Goal: Browse casually: Explore the website without a specific task or goal

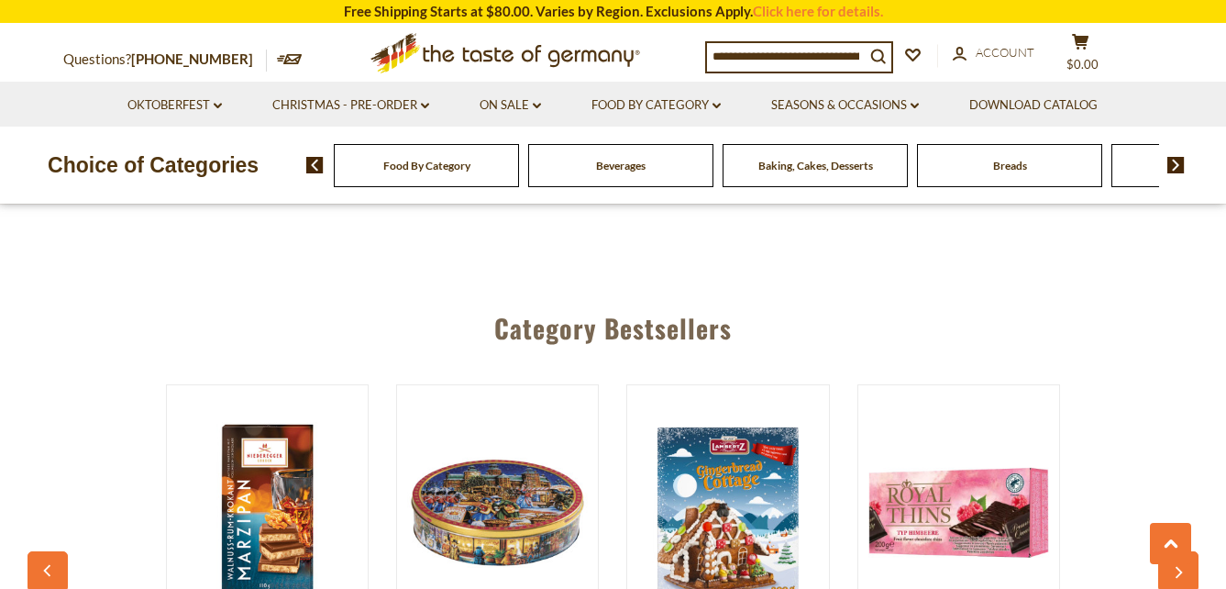
scroll to position [1651, 0]
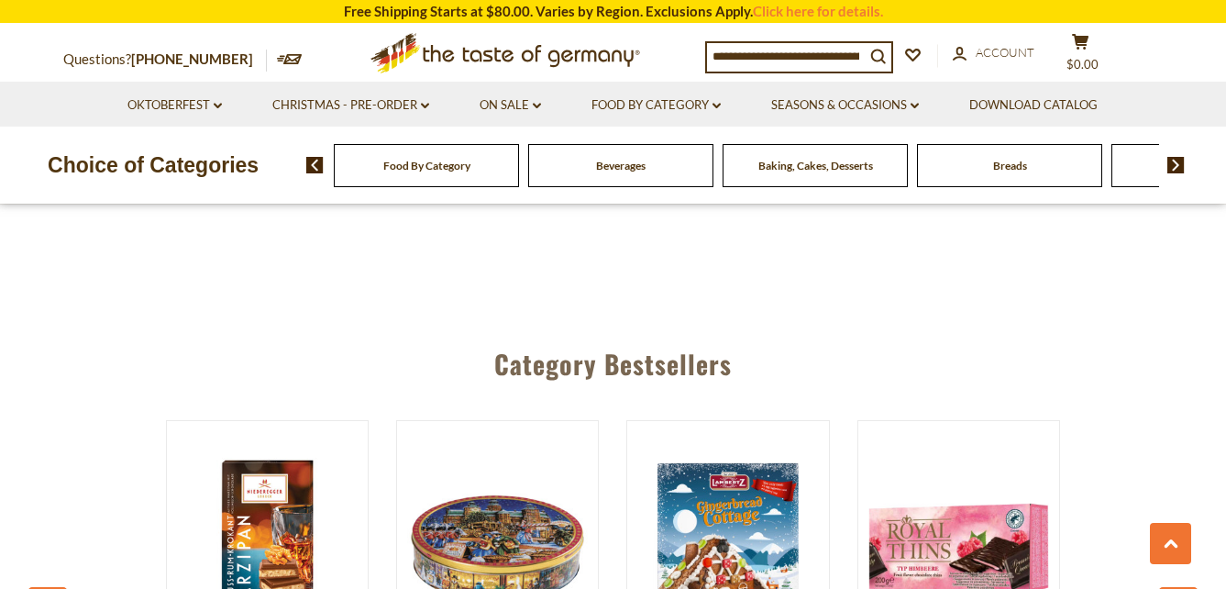
click at [1179, 158] on img at bounding box center [1175, 165] width 17 height 17
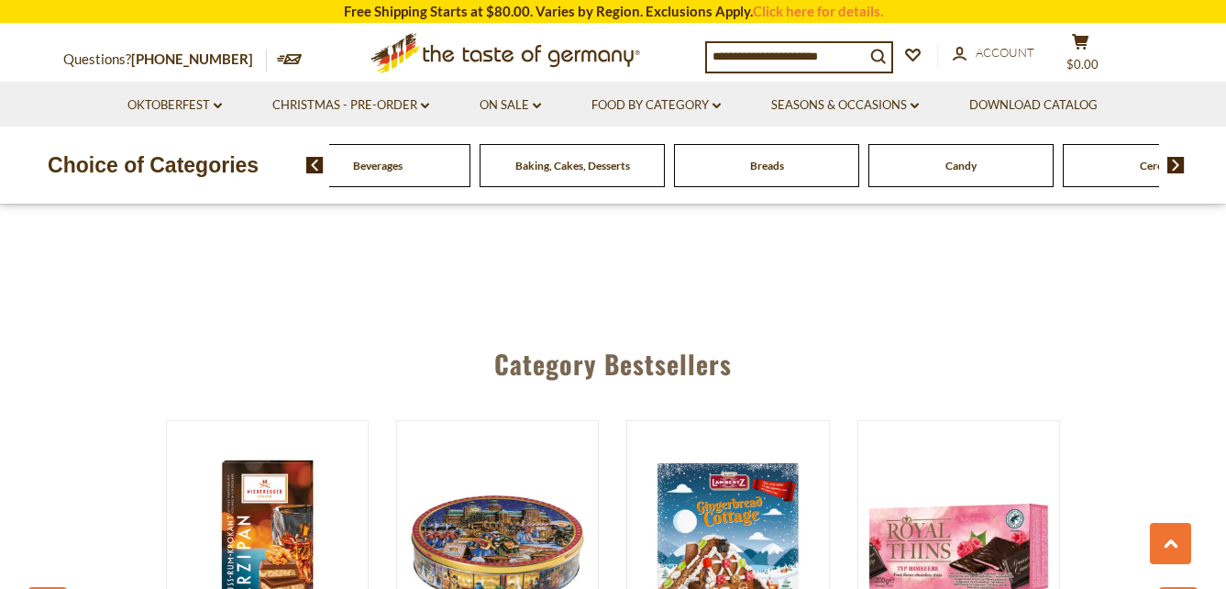
click at [1179, 158] on img at bounding box center [1175, 165] width 17 height 17
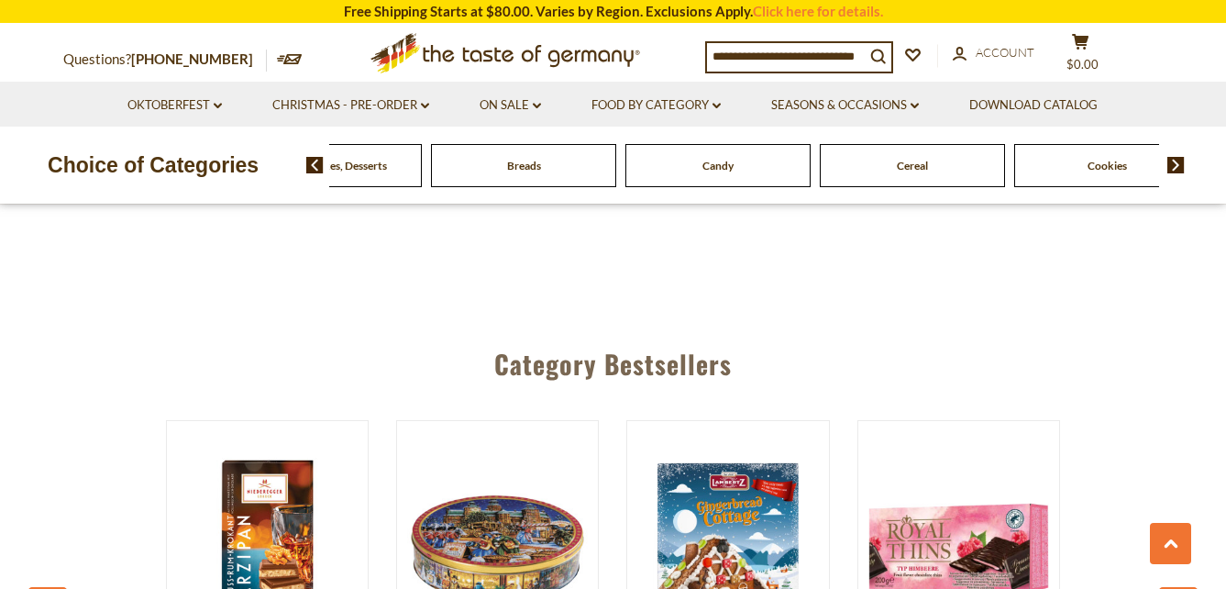
click at [1179, 158] on img at bounding box center [1175, 165] width 17 height 17
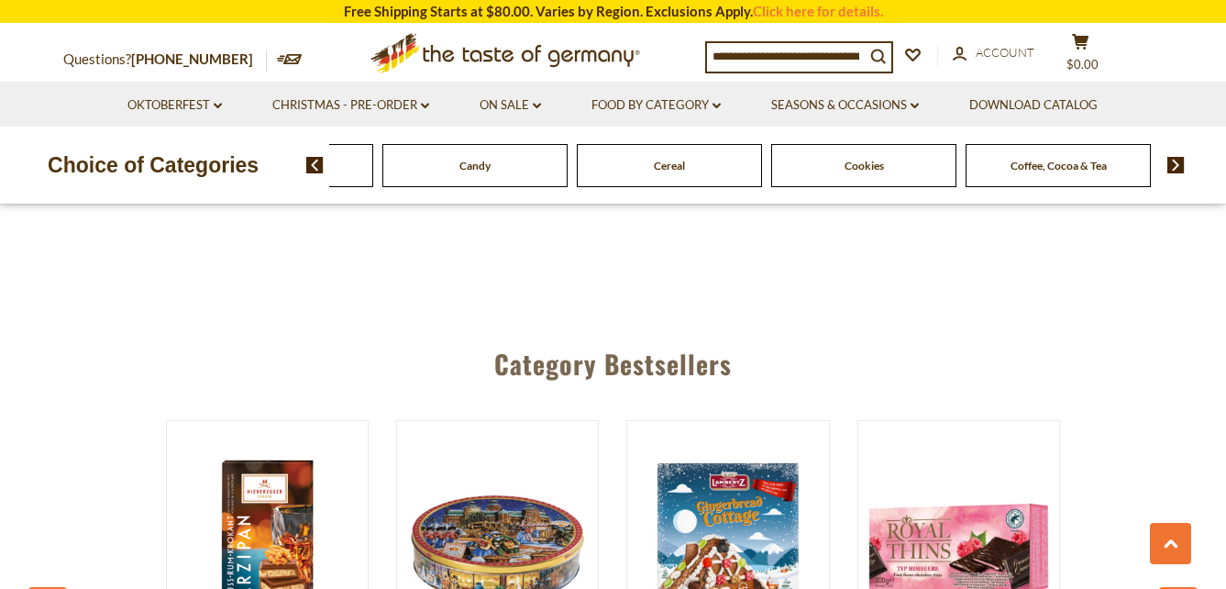
click at [1179, 158] on img at bounding box center [1175, 165] width 17 height 17
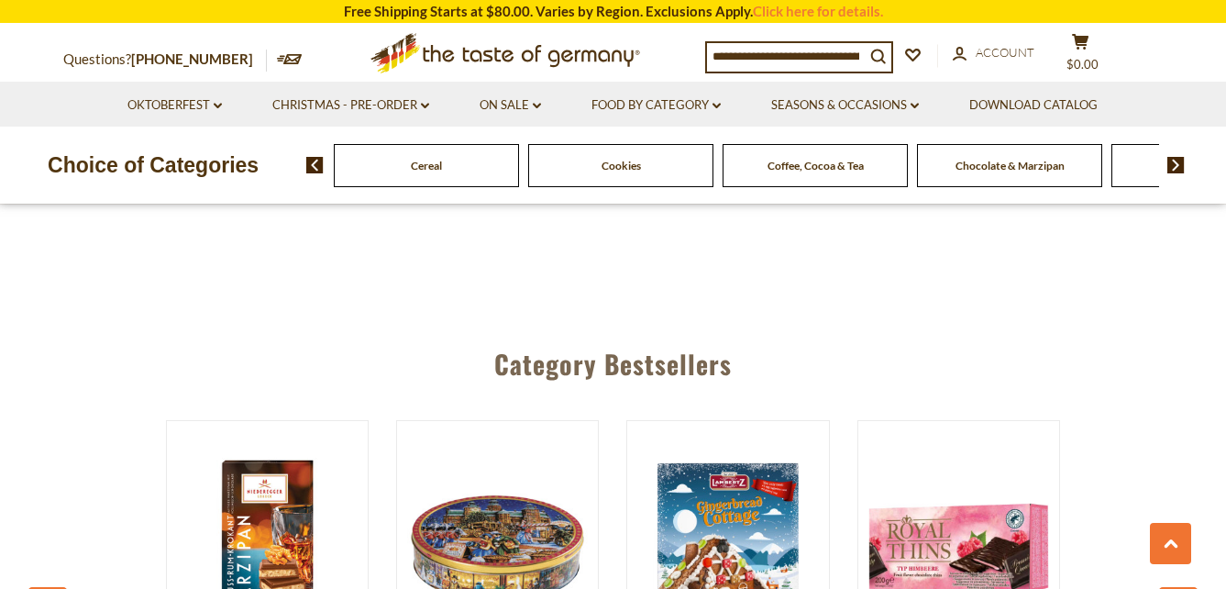
click at [1179, 158] on img at bounding box center [1175, 165] width 17 height 17
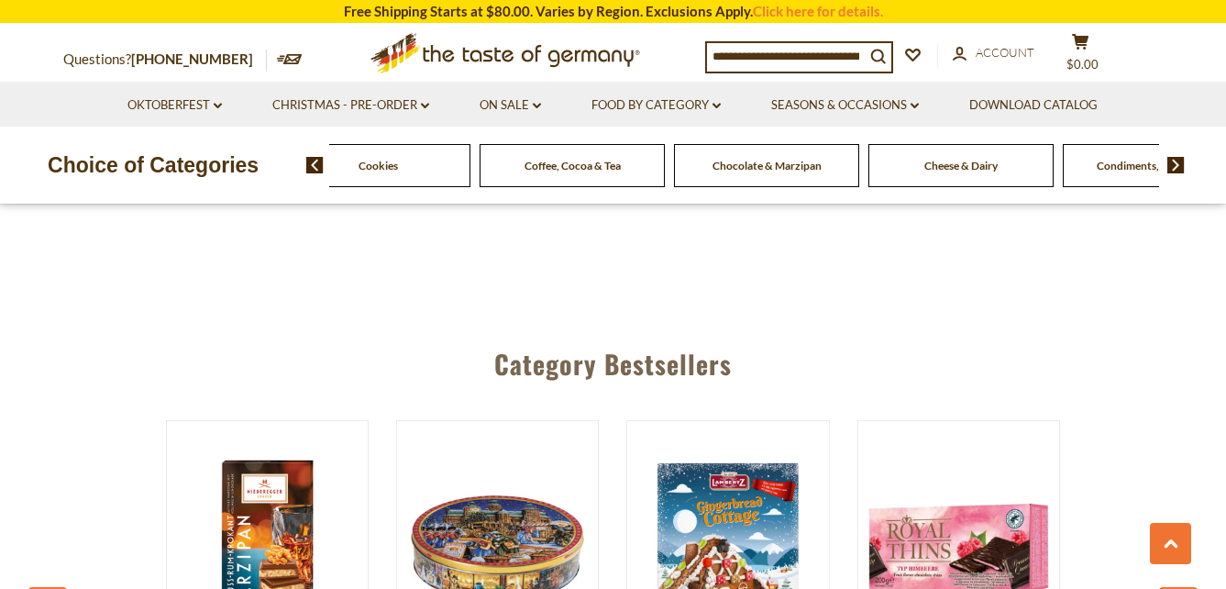
click at [1179, 158] on img at bounding box center [1175, 165] width 17 height 17
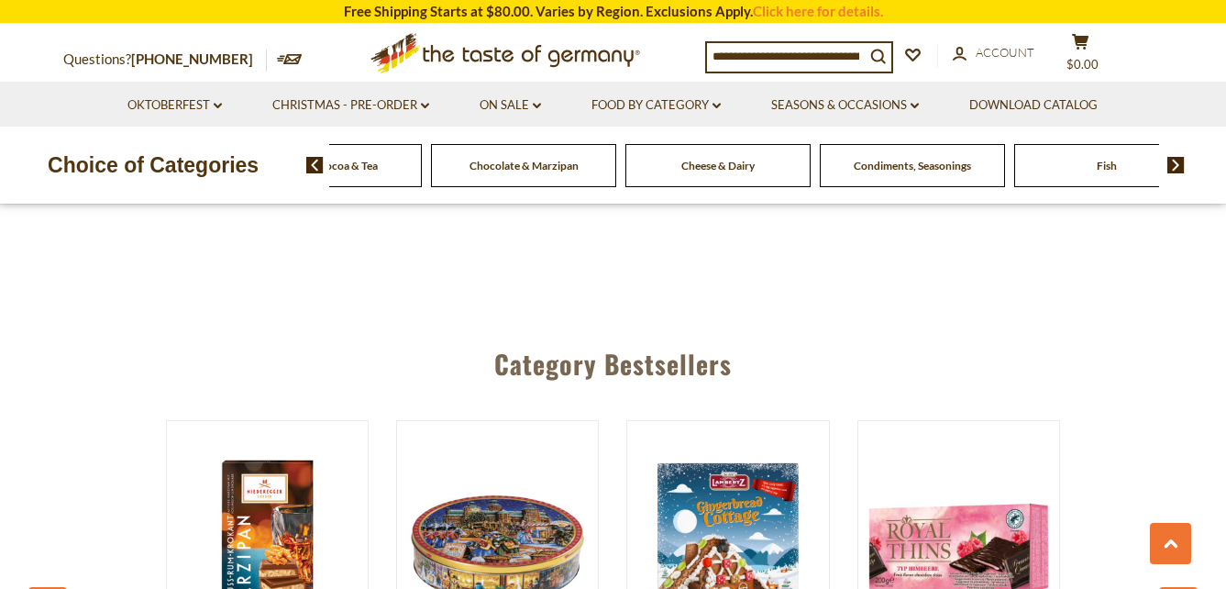
click at [1179, 158] on img at bounding box center [1175, 165] width 17 height 17
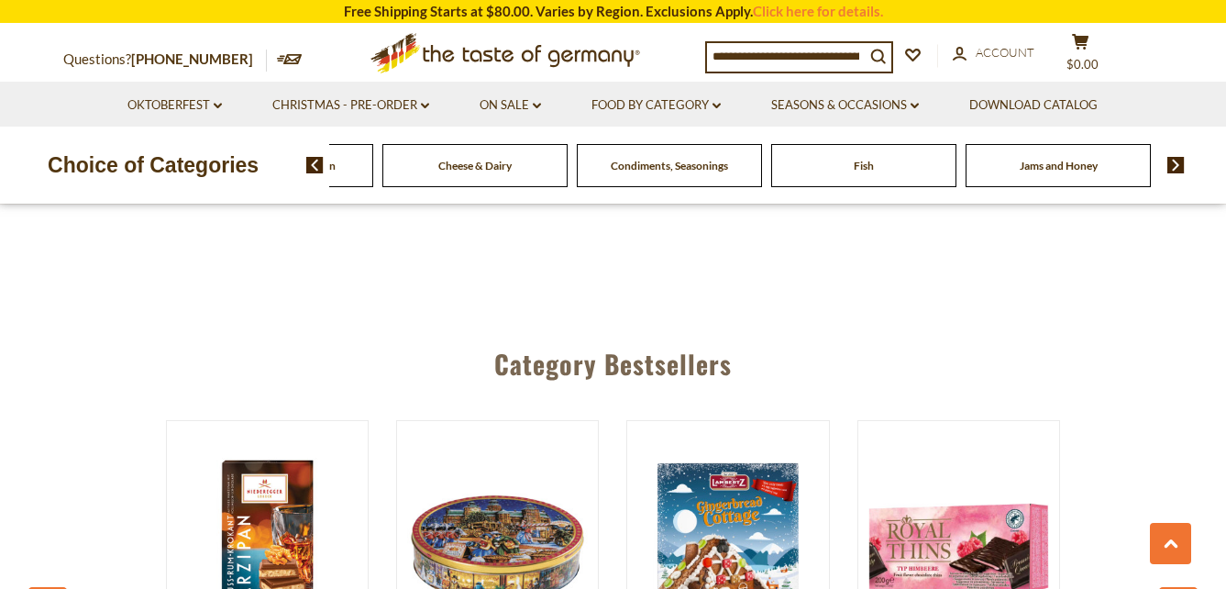
click at [1179, 158] on img at bounding box center [1175, 165] width 17 height 17
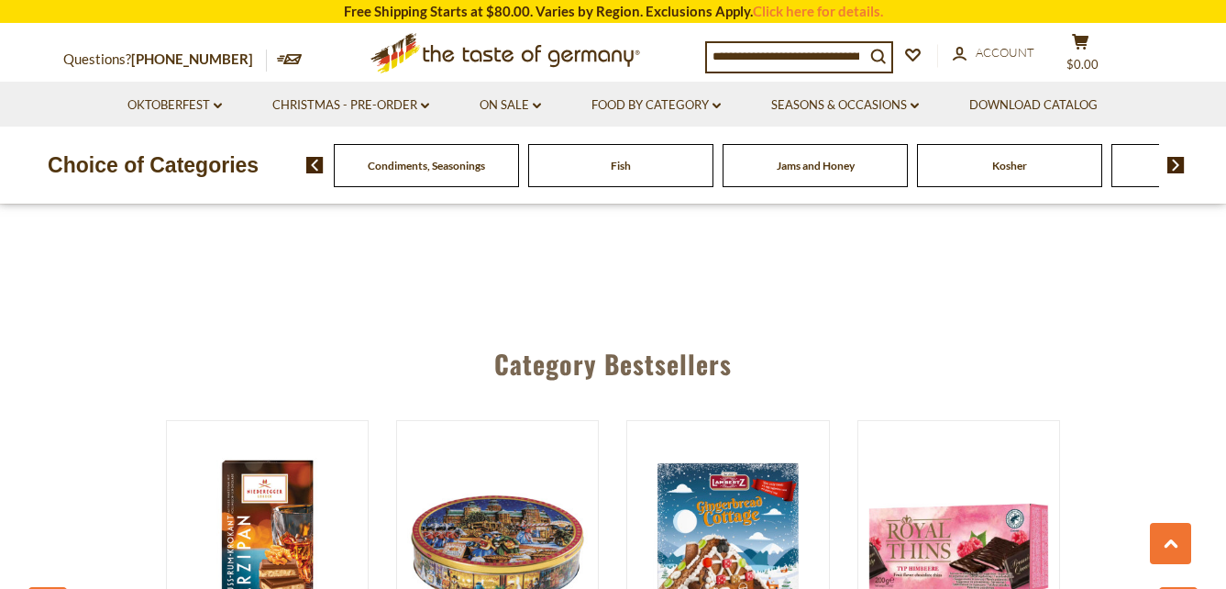
click at [1179, 158] on img at bounding box center [1175, 165] width 17 height 17
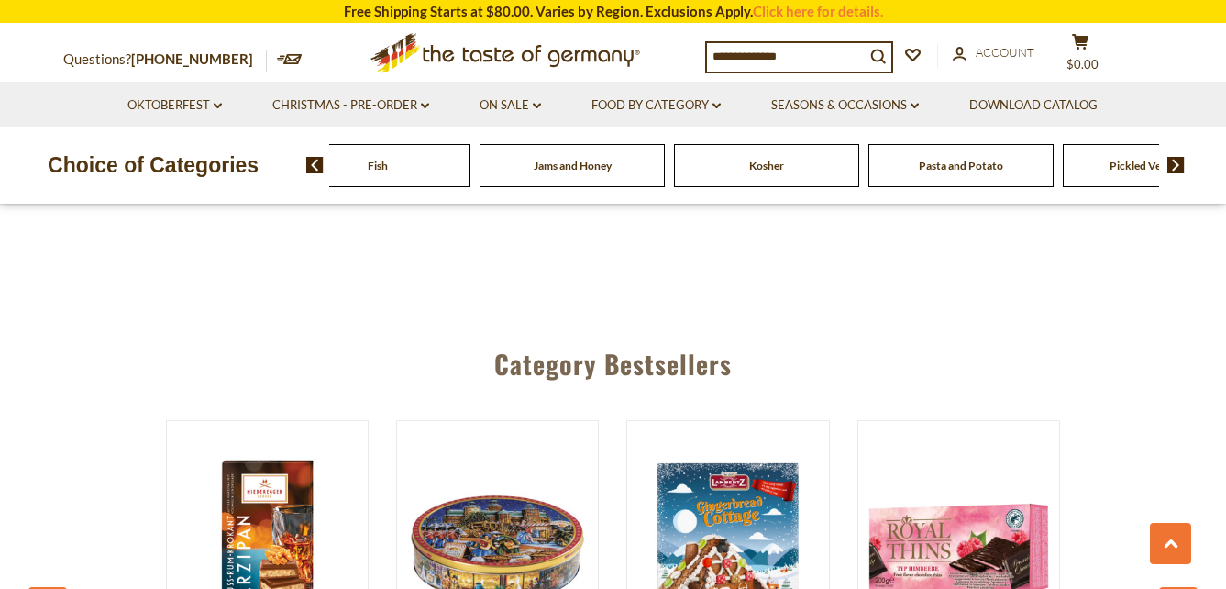
click at [1179, 158] on img at bounding box center [1175, 165] width 17 height 17
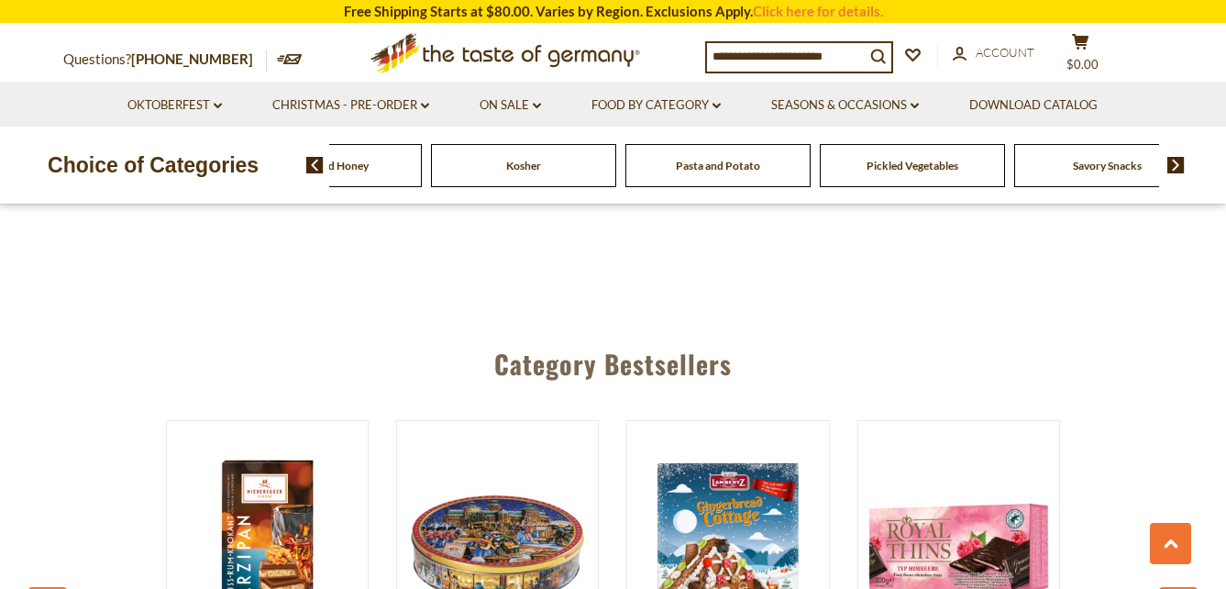
click at [1179, 158] on img at bounding box center [1175, 165] width 17 height 17
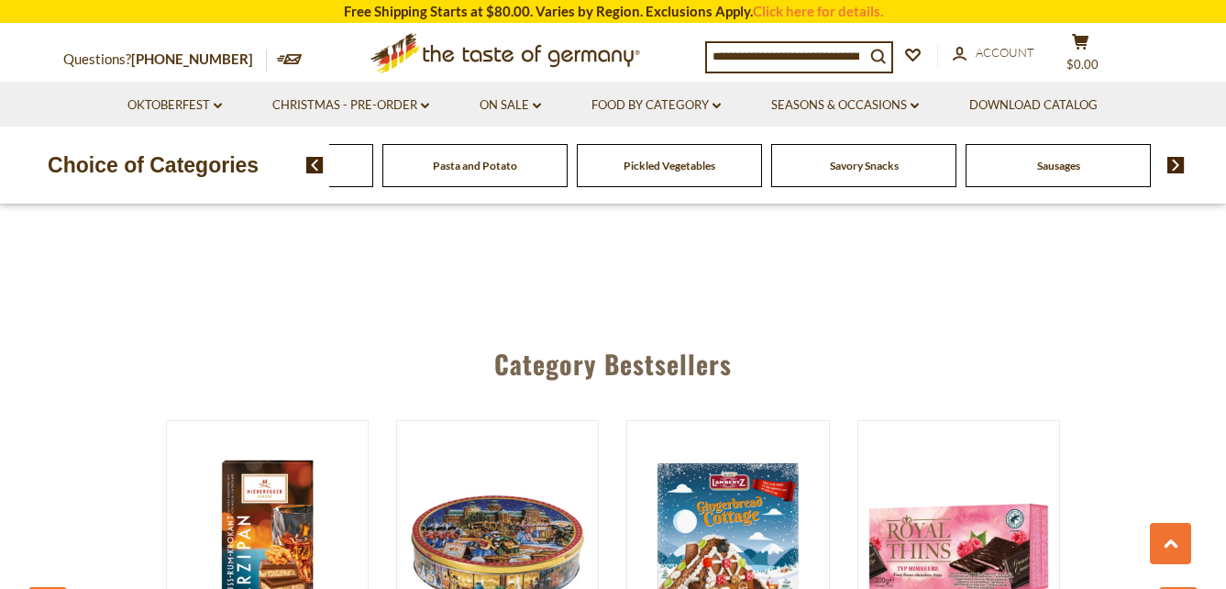
click at [1179, 158] on img at bounding box center [1175, 165] width 17 height 17
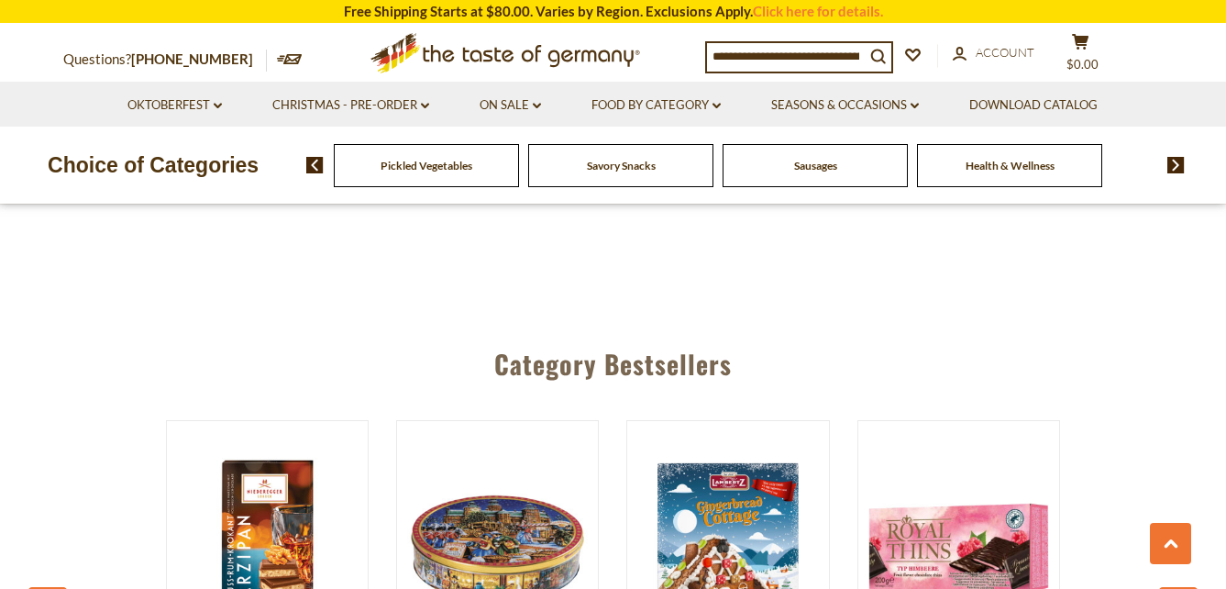
click at [1179, 158] on img at bounding box center [1175, 165] width 17 height 17
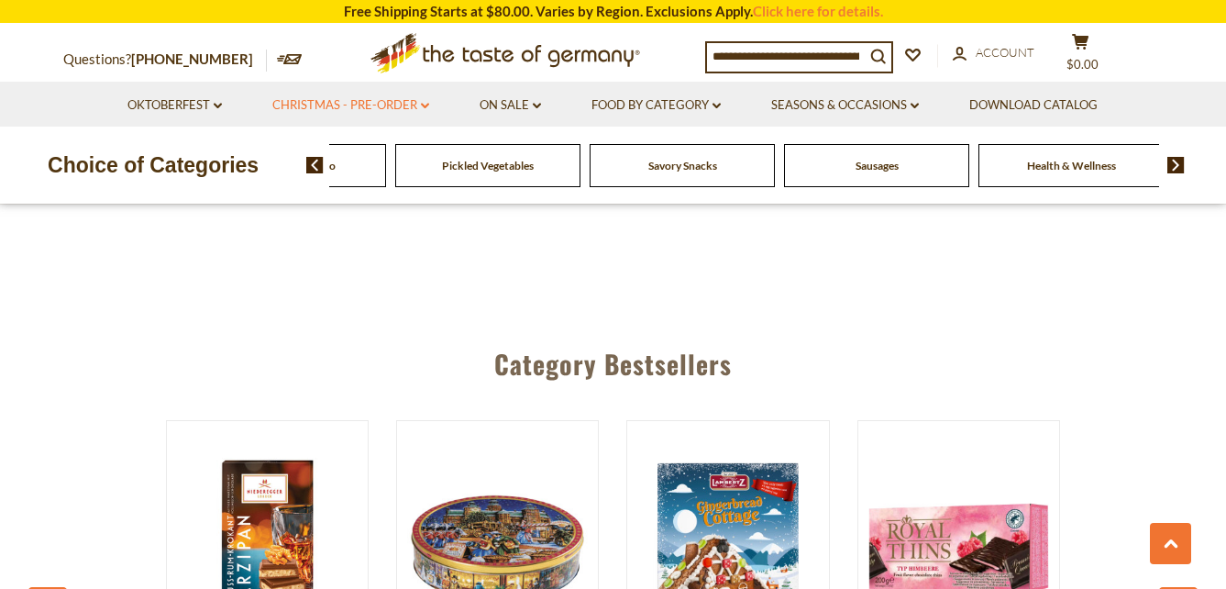
click at [320, 101] on link "Christmas - PRE-ORDER dropdown_arrow" at bounding box center [350, 105] width 157 height 20
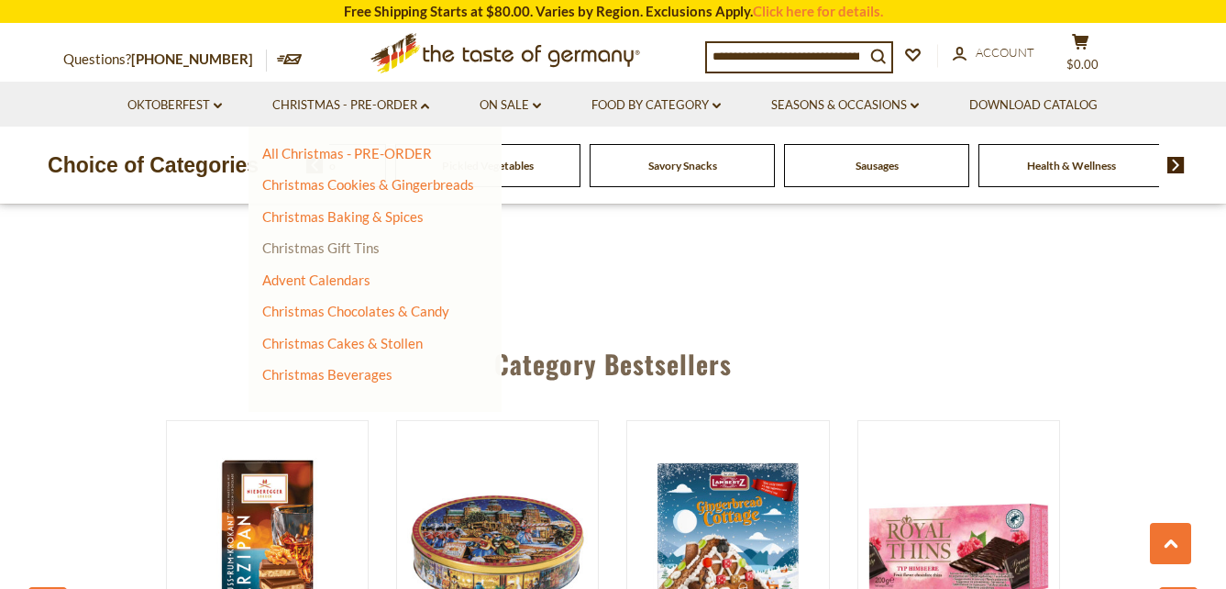
click at [339, 246] on link "Christmas Gift Tins" at bounding box center [320, 247] width 117 height 17
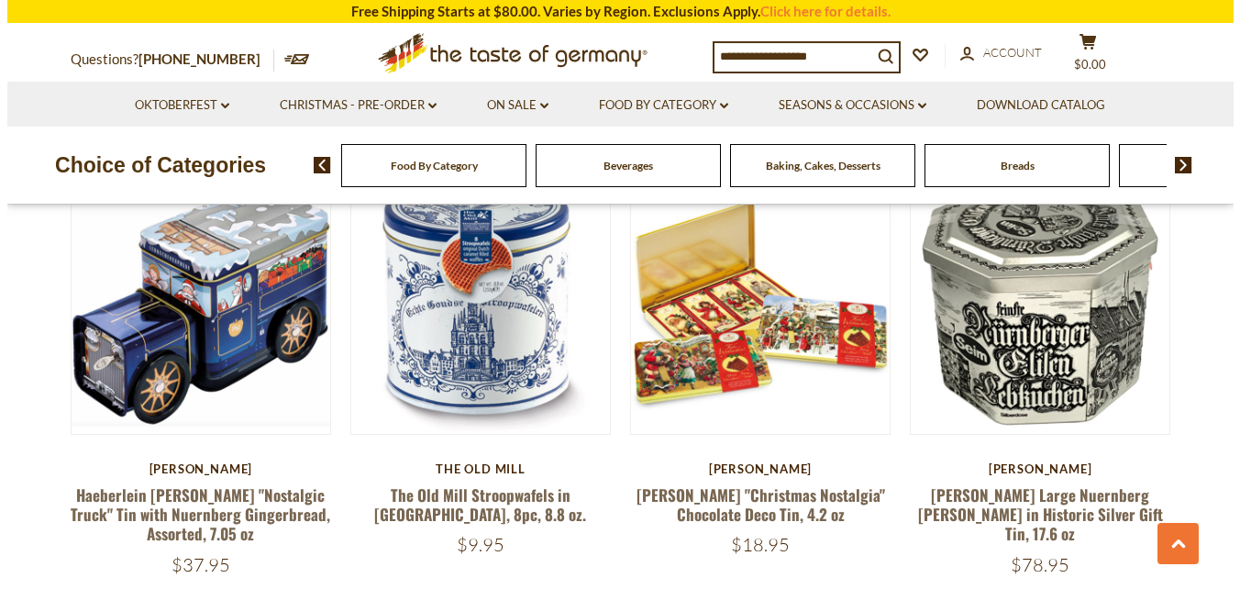
scroll to position [3118, 0]
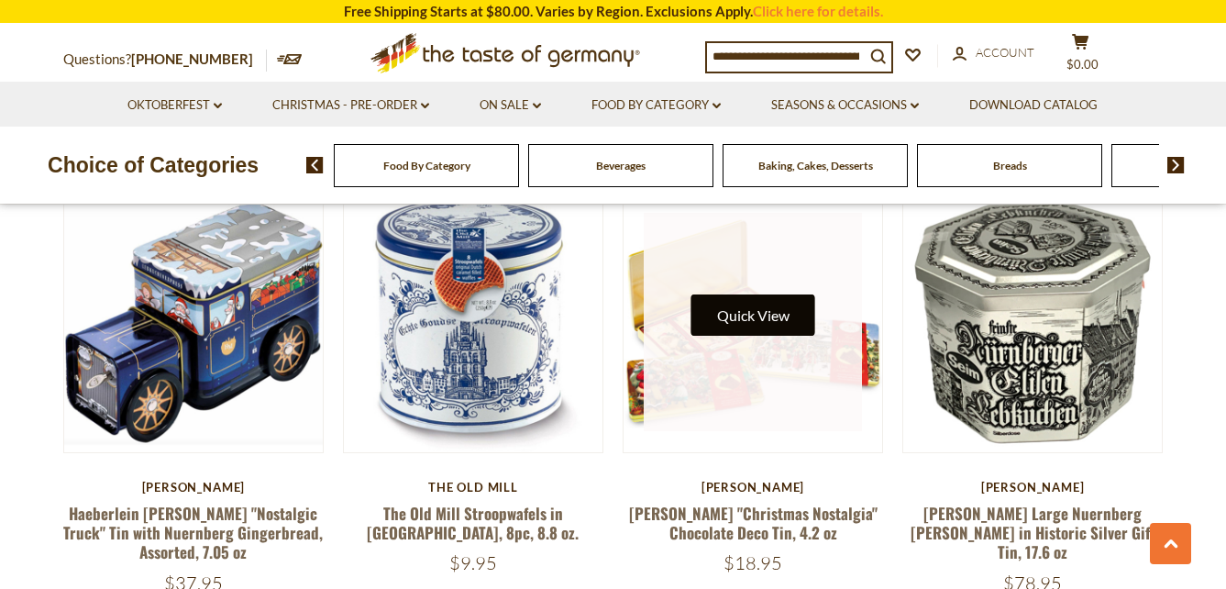
click at [779, 294] on button "Quick View" at bounding box center [753, 314] width 124 height 41
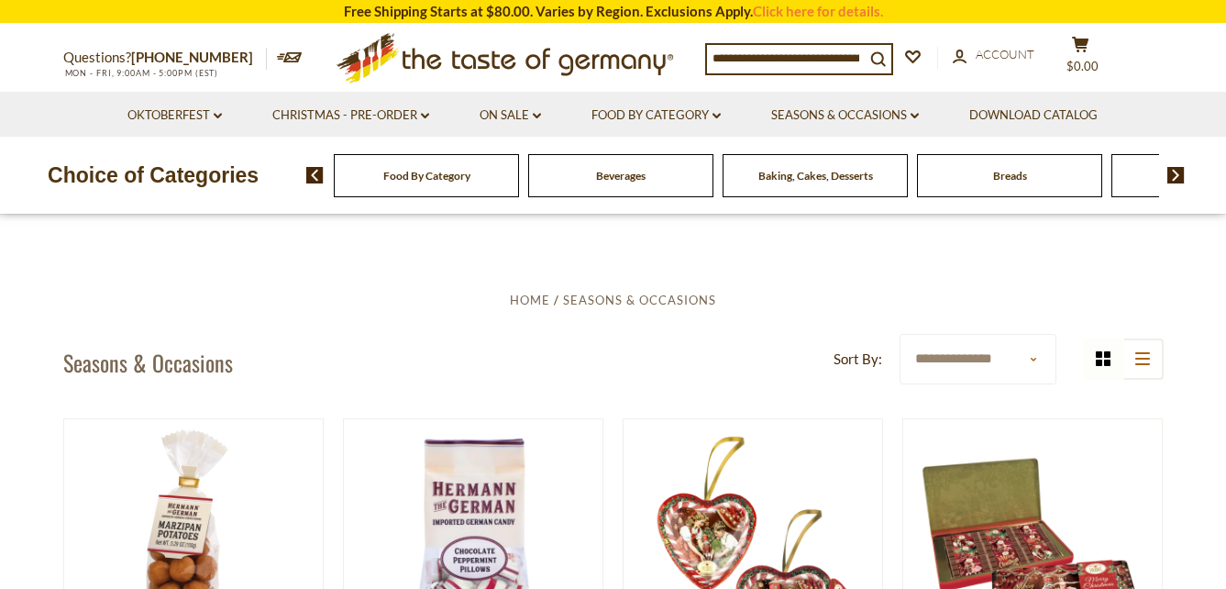
click at [867, 179] on span "Baking, Cakes, Desserts" at bounding box center [815, 176] width 115 height 14
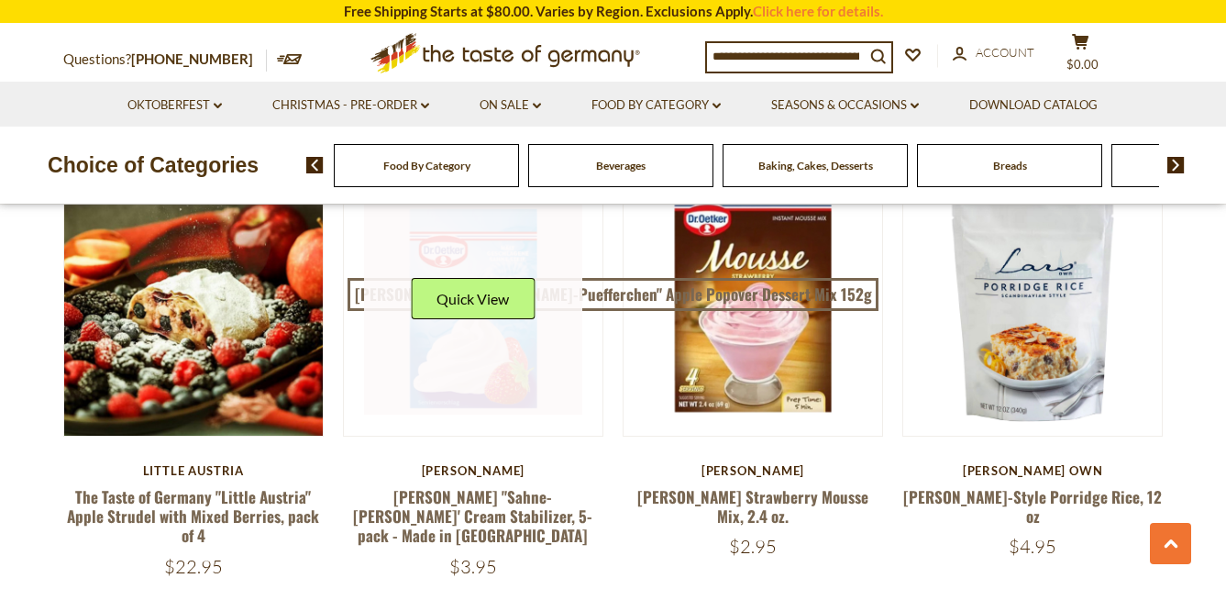
scroll to position [2292, 0]
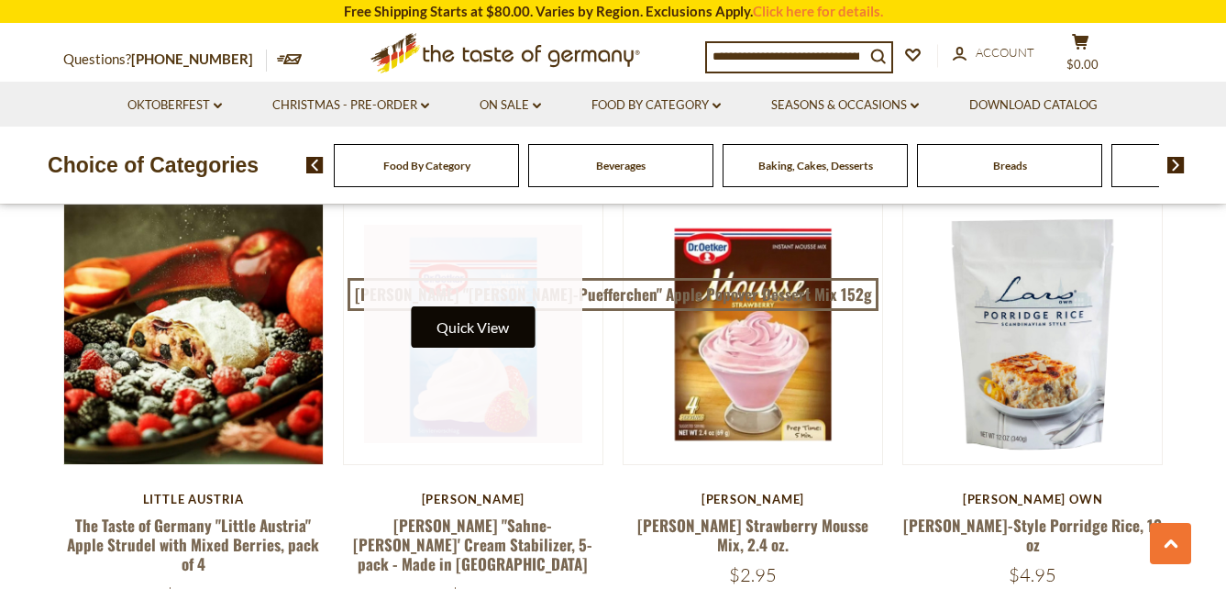
click at [499, 325] on button "Quick View" at bounding box center [473, 326] width 124 height 41
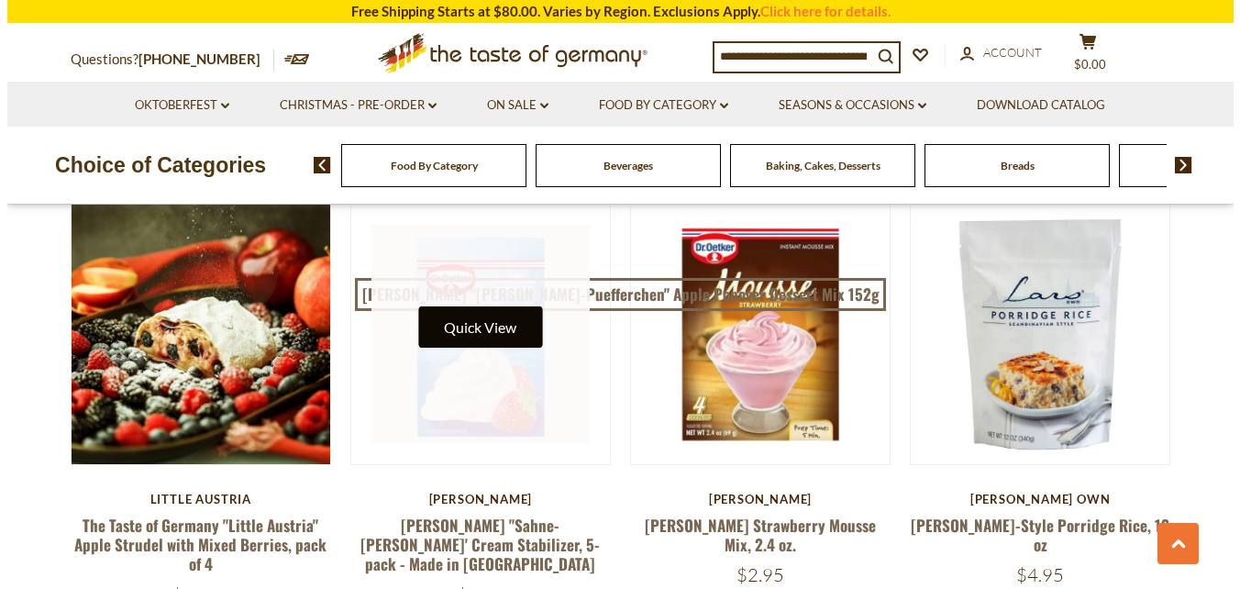
scroll to position [2296, 0]
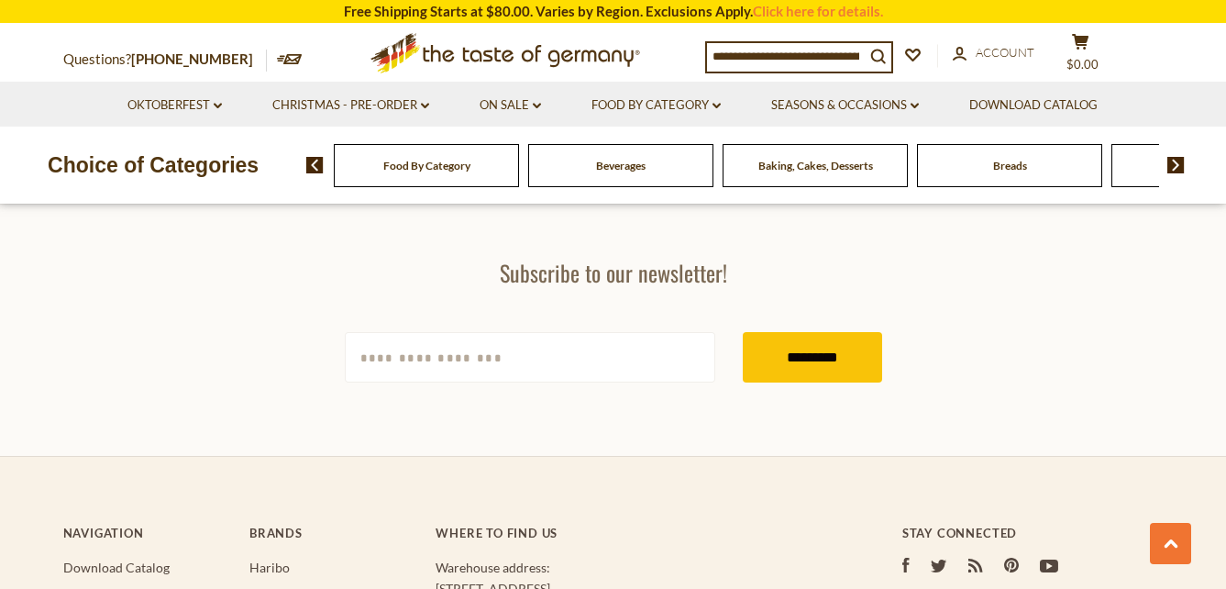
scroll to position [2277, 0]
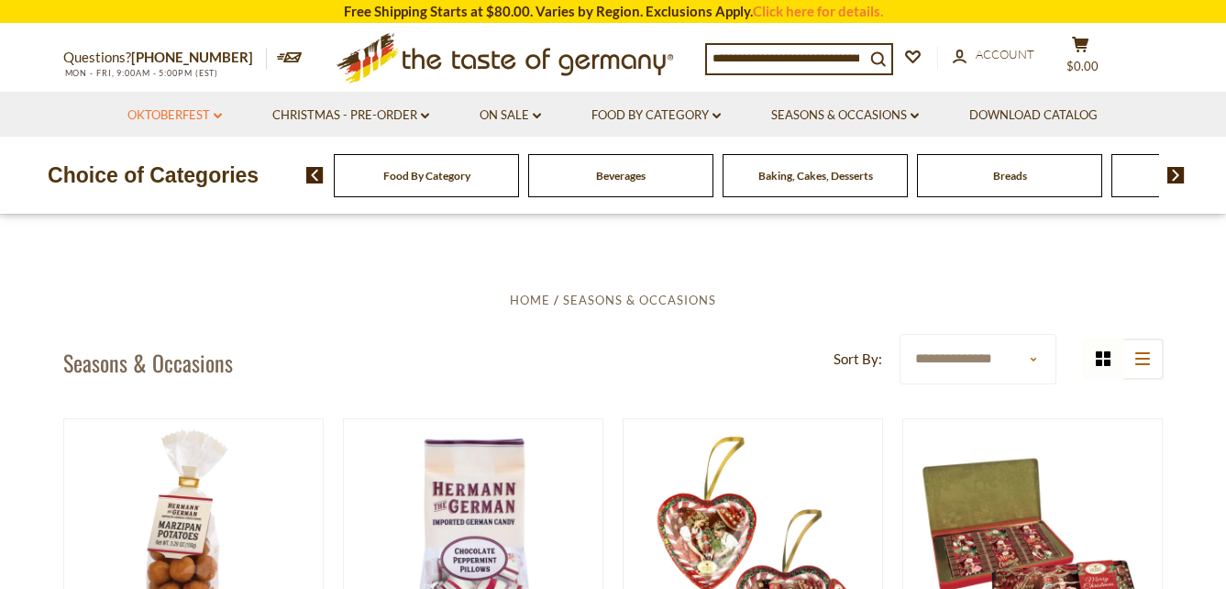
click at [165, 116] on link "Oktoberfest dropdown_arrow" at bounding box center [174, 115] width 94 height 20
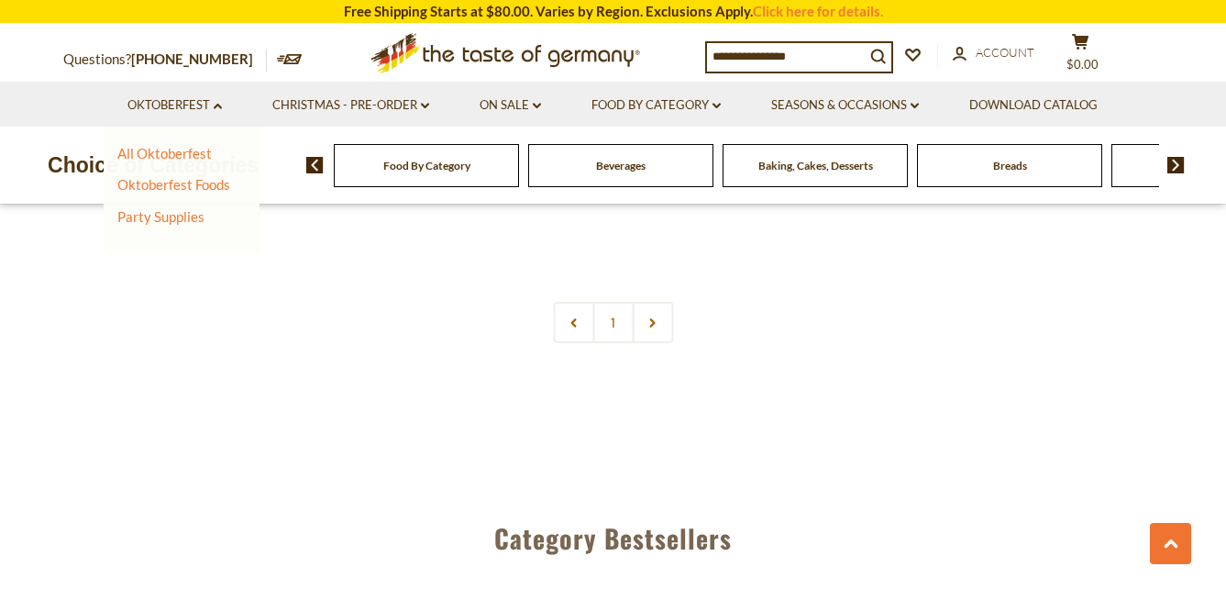
scroll to position [1467, 0]
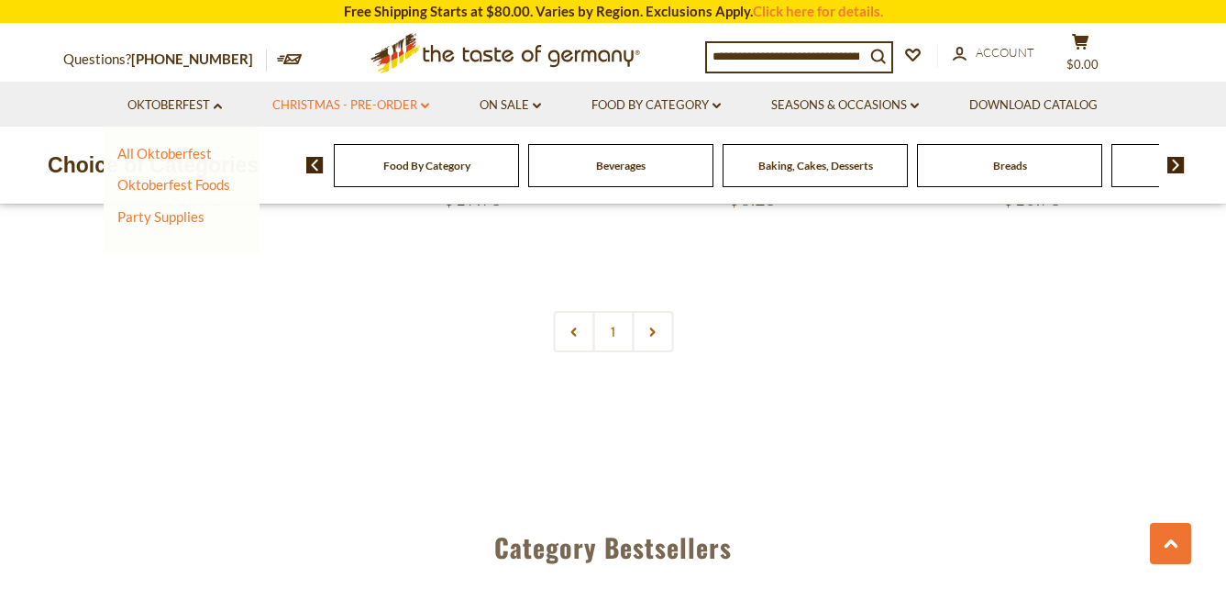
click at [418, 99] on link "Christmas - PRE-ORDER dropdown_arrow" at bounding box center [350, 105] width 157 height 20
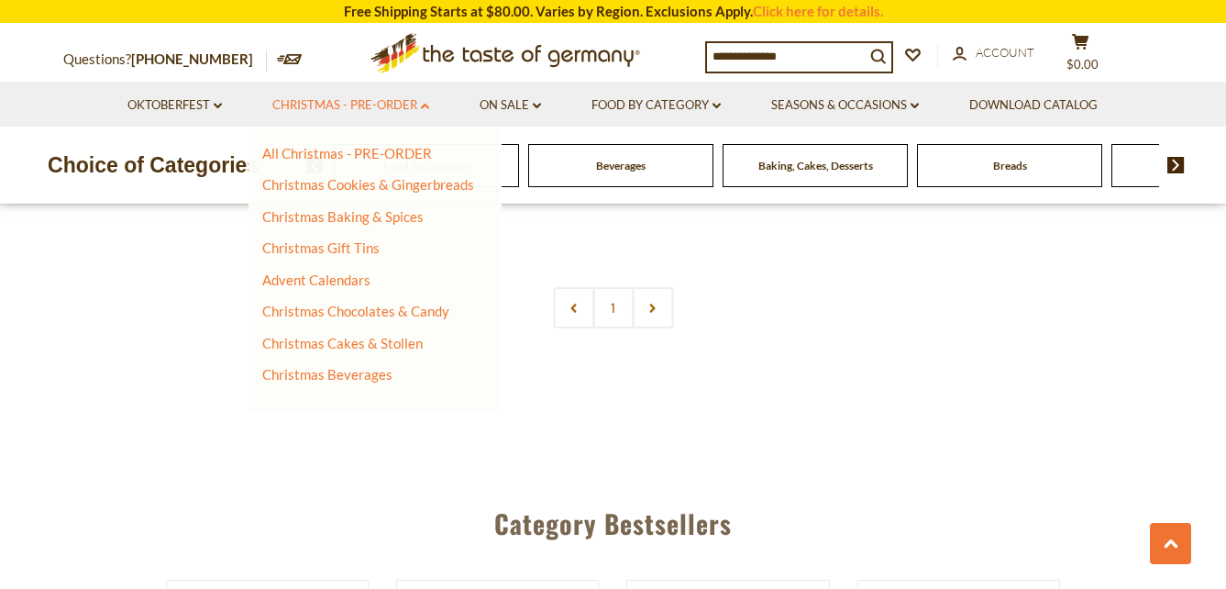
scroll to position [1375, 0]
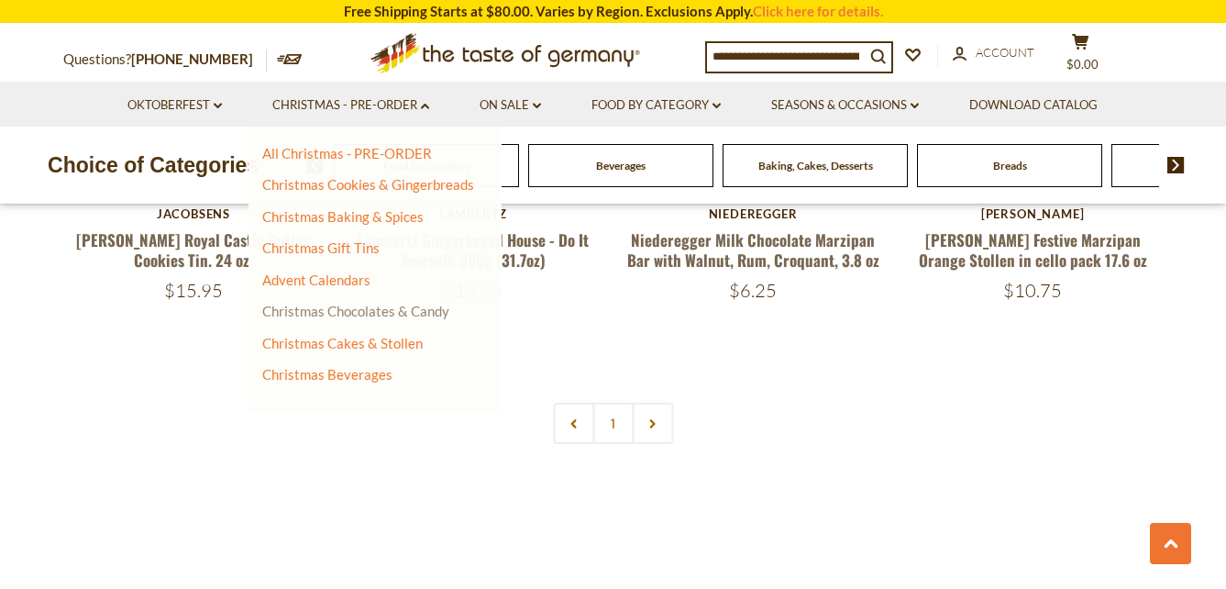
click at [419, 309] on link "Christmas Chocolates & Candy" at bounding box center [355, 311] width 187 height 17
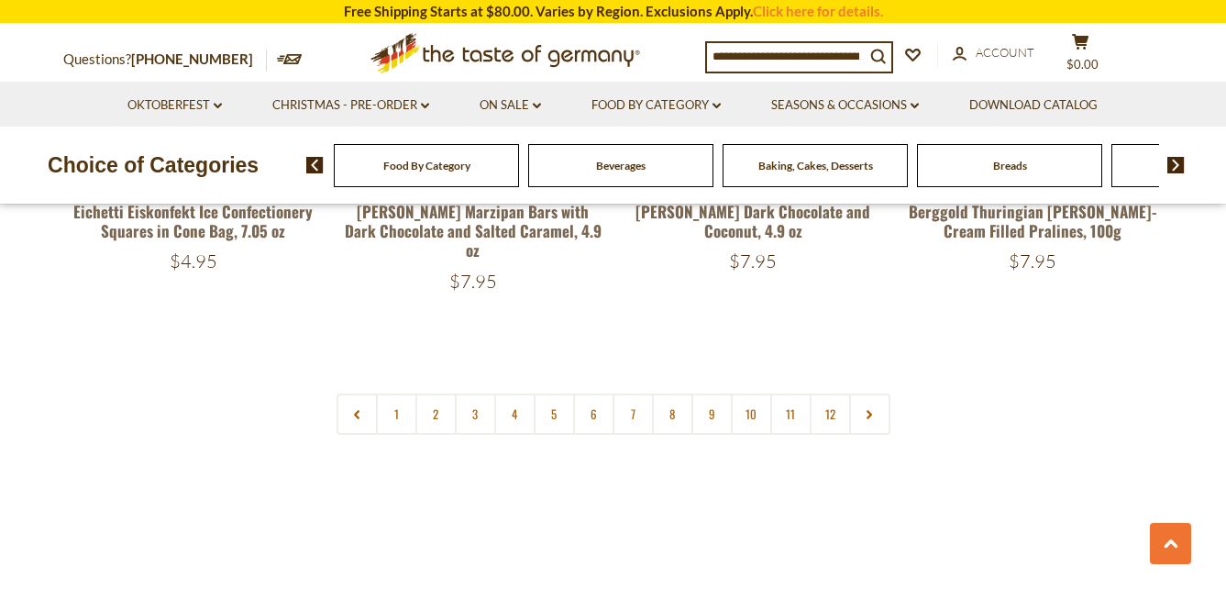
scroll to position [4402, 0]
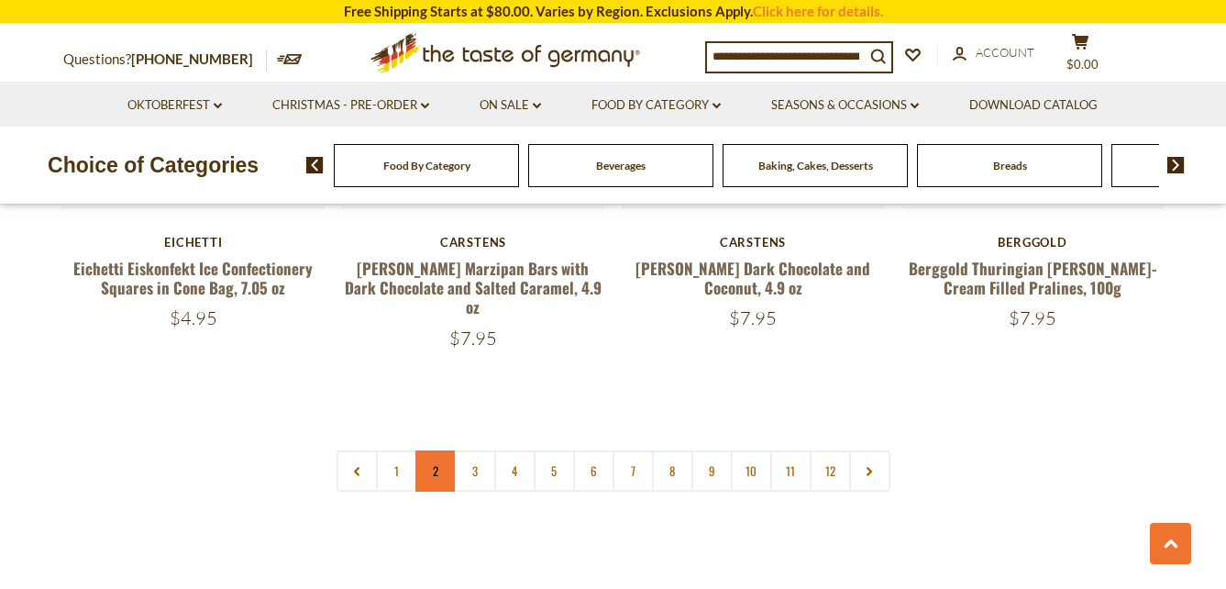
click at [436, 450] on link "2" at bounding box center [435, 470] width 41 height 41
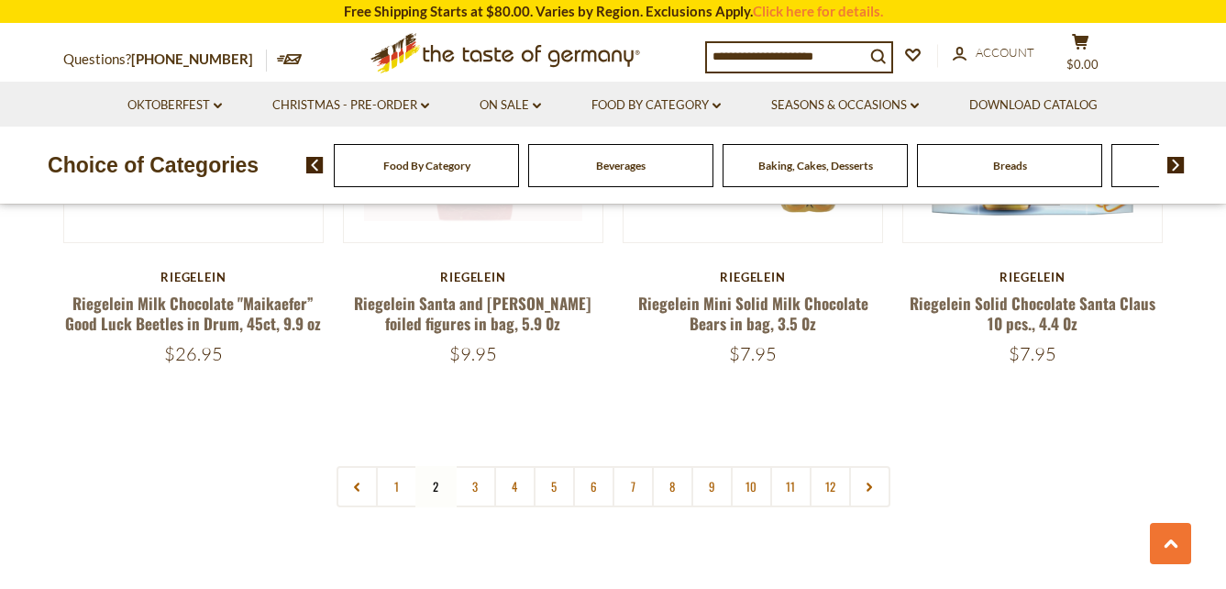
scroll to position [4401, 0]
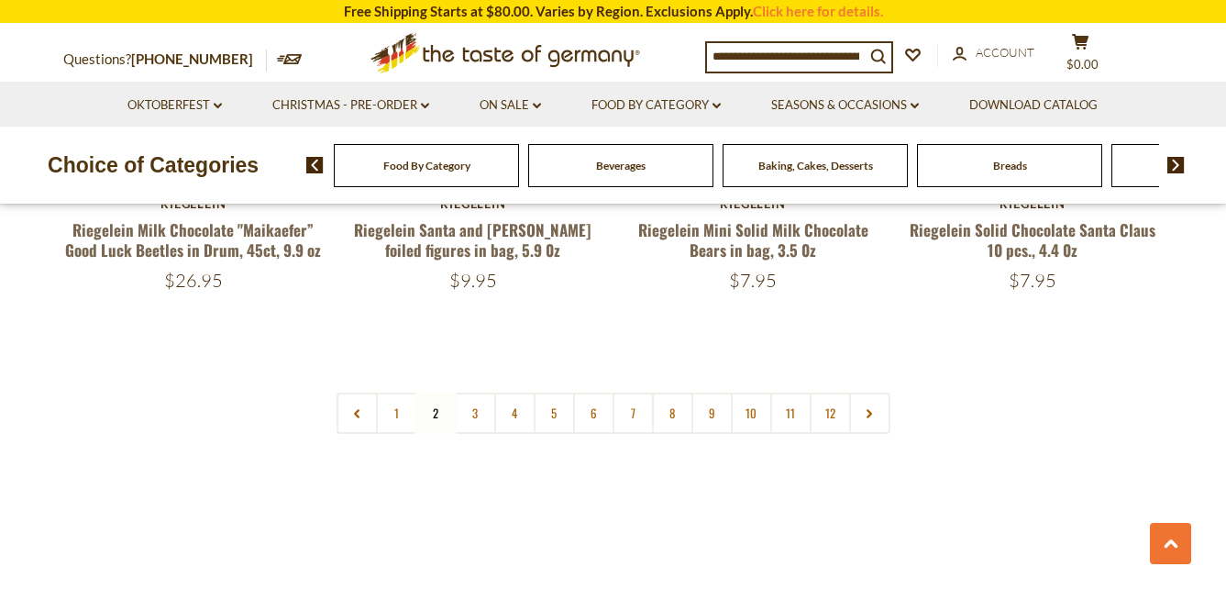
click at [468, 392] on link "3" at bounding box center [475, 412] width 41 height 41
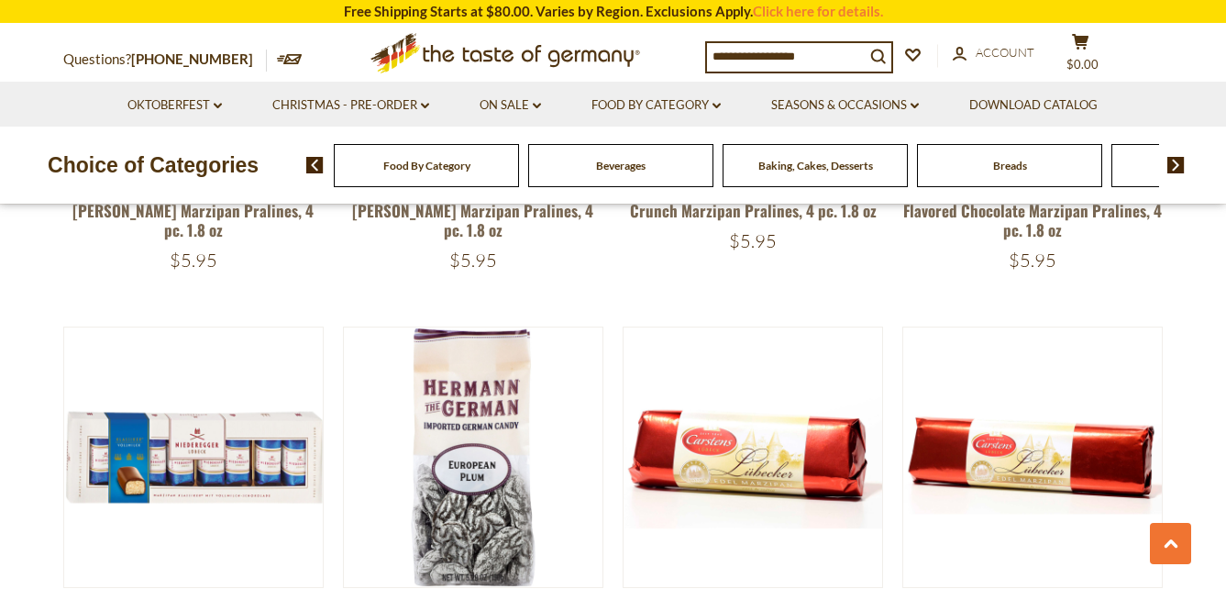
scroll to position [3117, 0]
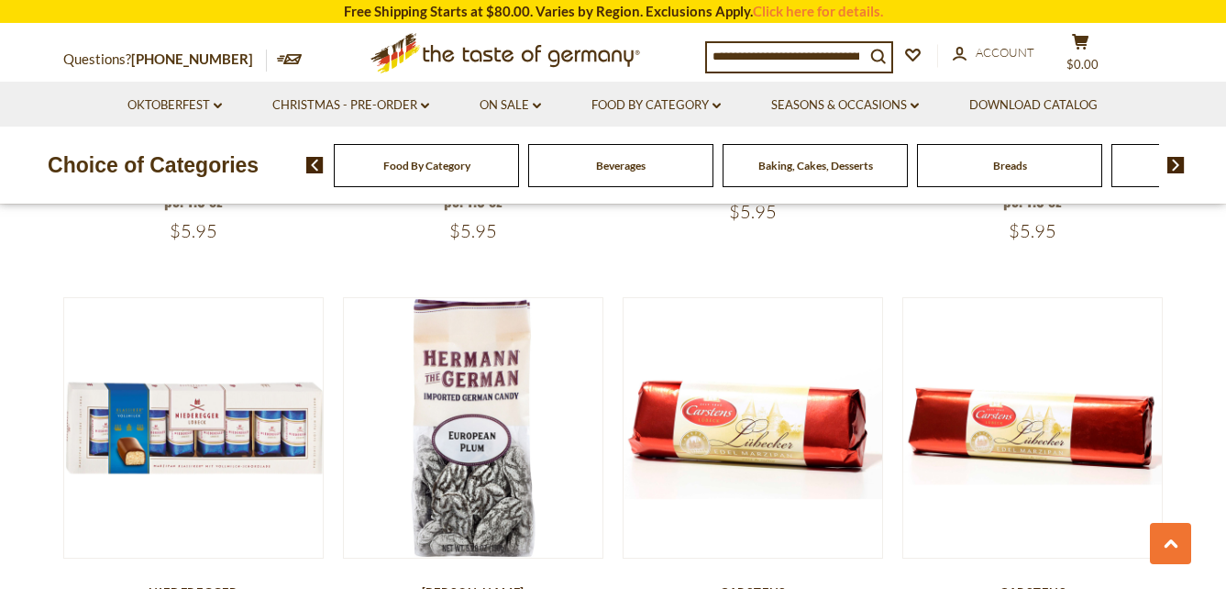
click at [1051, 176] on div "Breads" at bounding box center [1009, 165] width 185 height 43
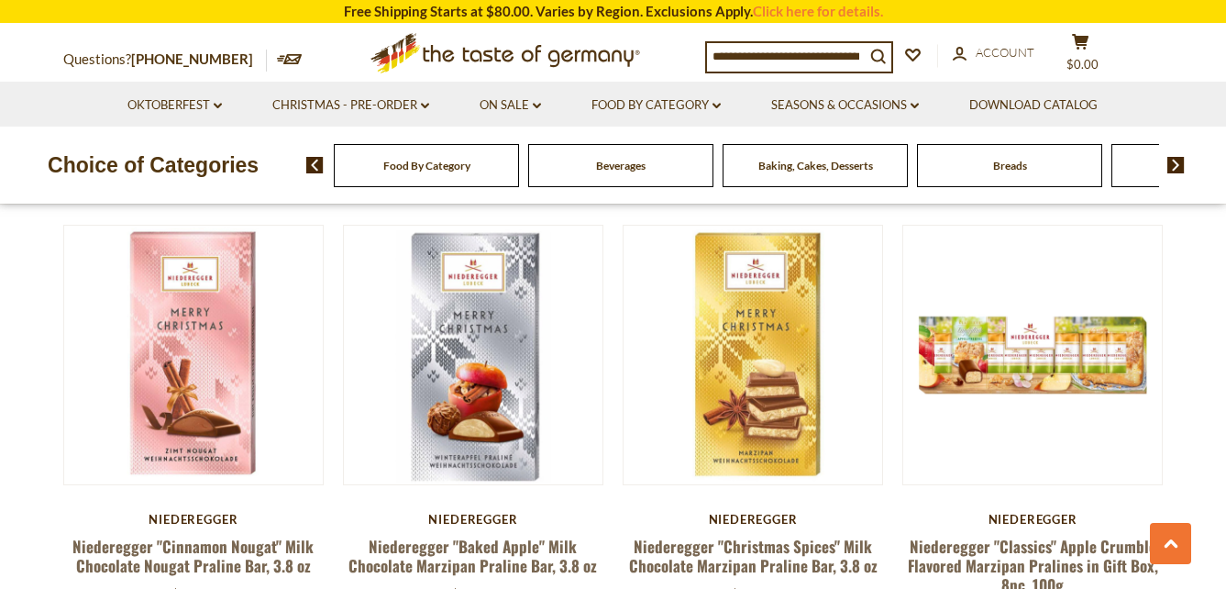
scroll to position [2108, 0]
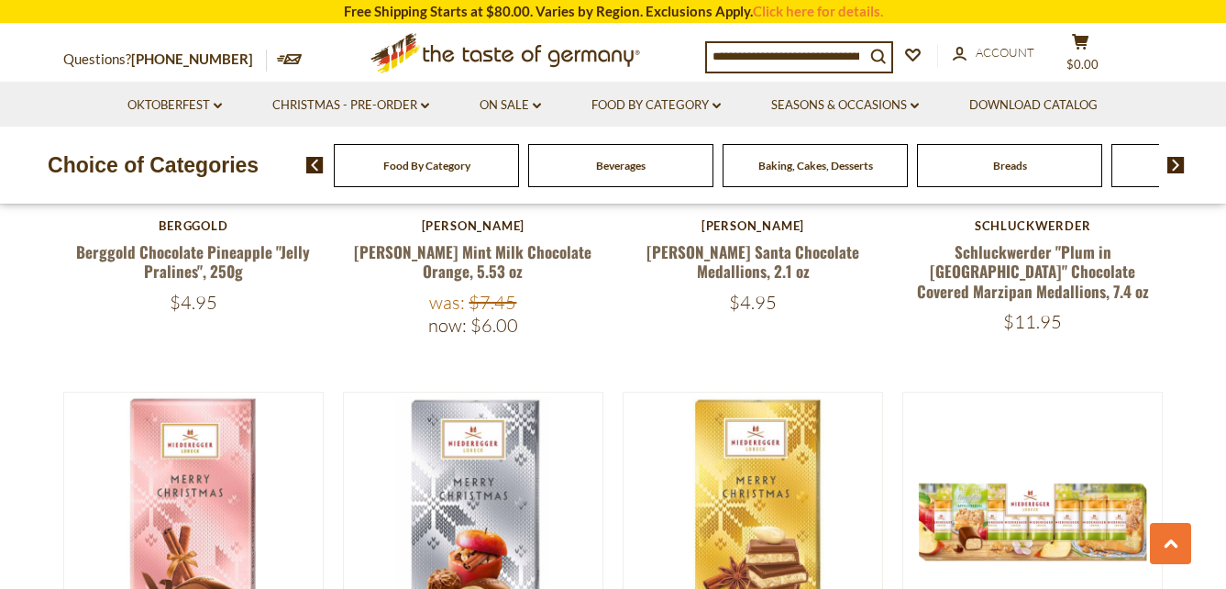
click at [1014, 176] on div "Breads" at bounding box center [1009, 165] width 185 height 43
click at [976, 187] on div "Breads" at bounding box center [1009, 165] width 185 height 43
click at [984, 176] on div "Breads" at bounding box center [1000, 165] width 185 height 43
click at [993, 172] on span "Breads" at bounding box center [1001, 166] width 34 height 14
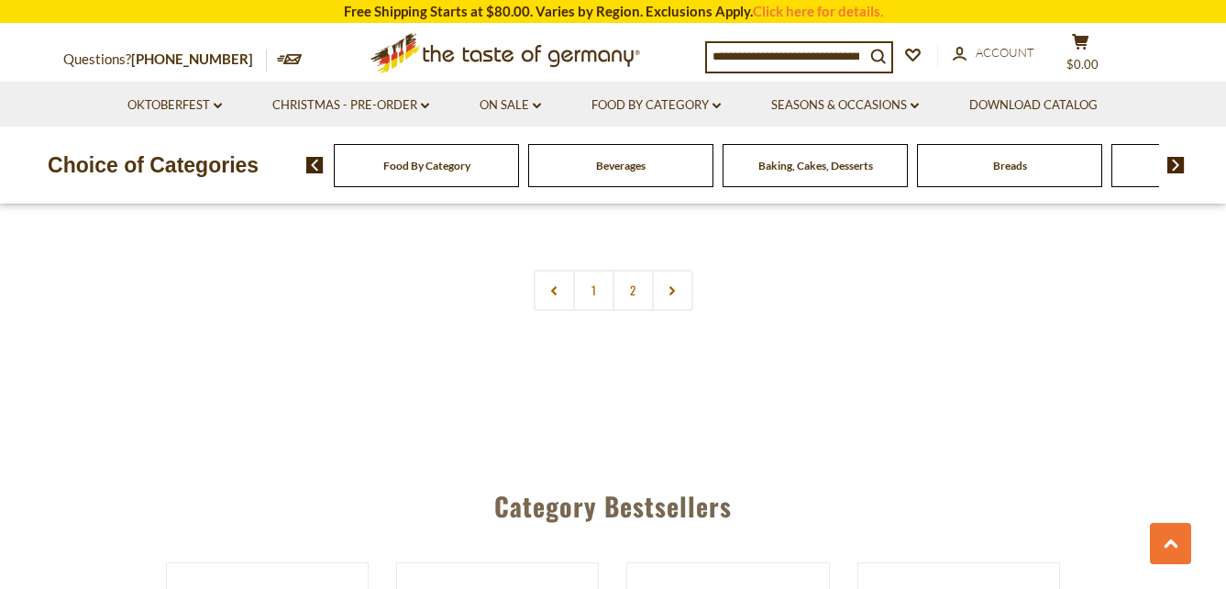
scroll to position [4493, 0]
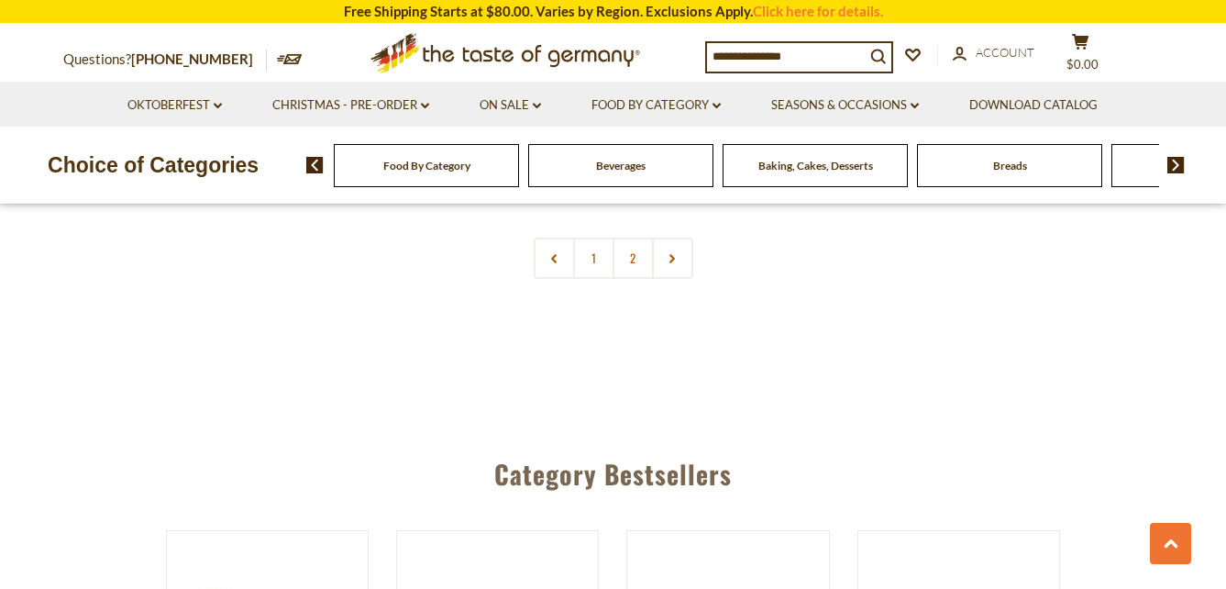
click at [1177, 166] on img at bounding box center [1175, 165] width 17 height 17
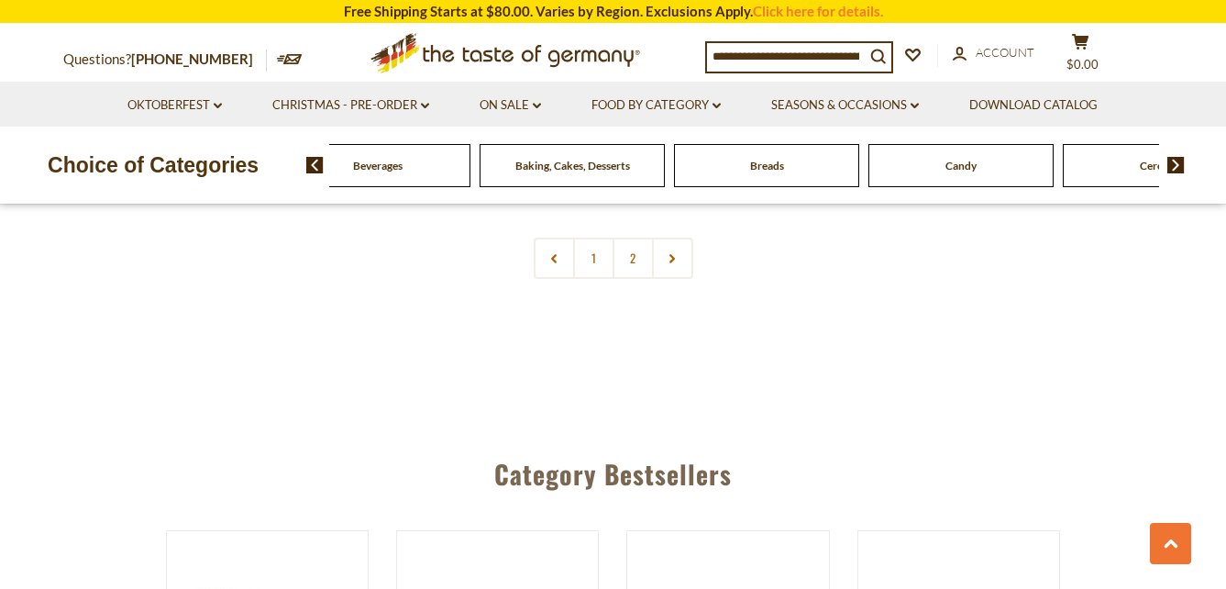
click at [1177, 164] on img at bounding box center [1175, 165] width 17 height 17
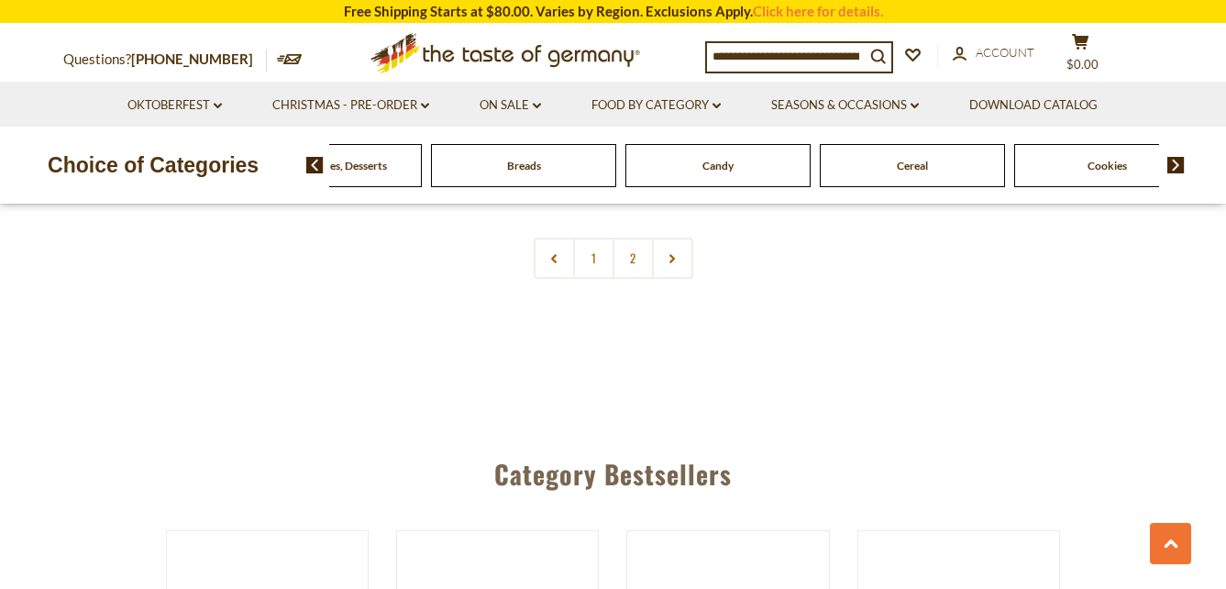
click at [1105, 172] on span "Cookies" at bounding box center [1107, 166] width 39 height 14
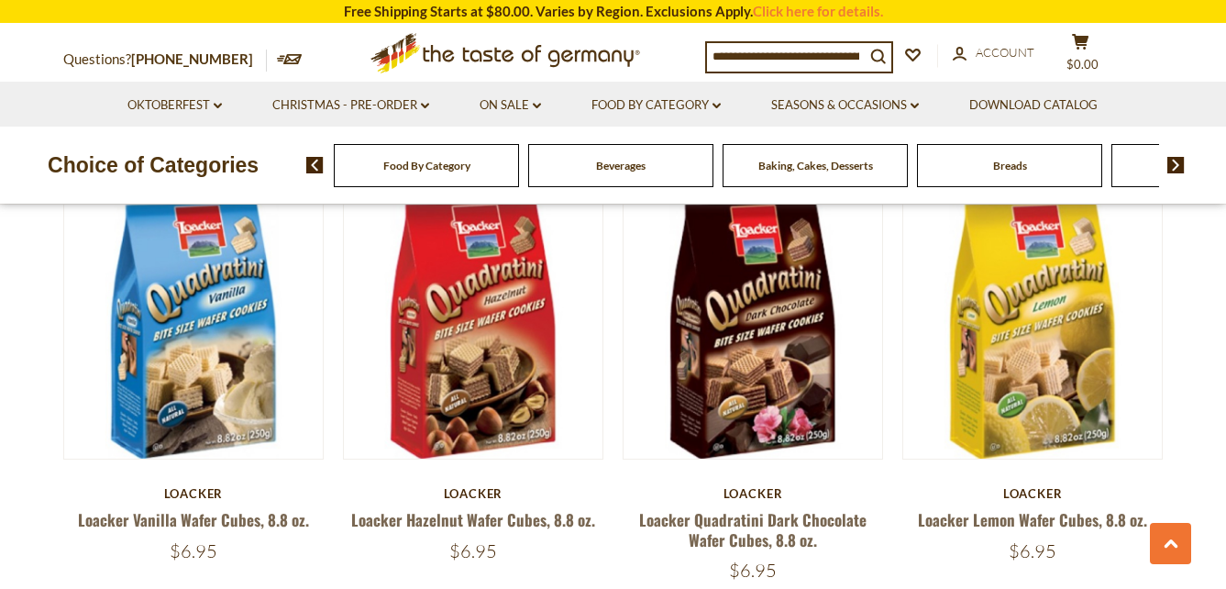
scroll to position [3301, 0]
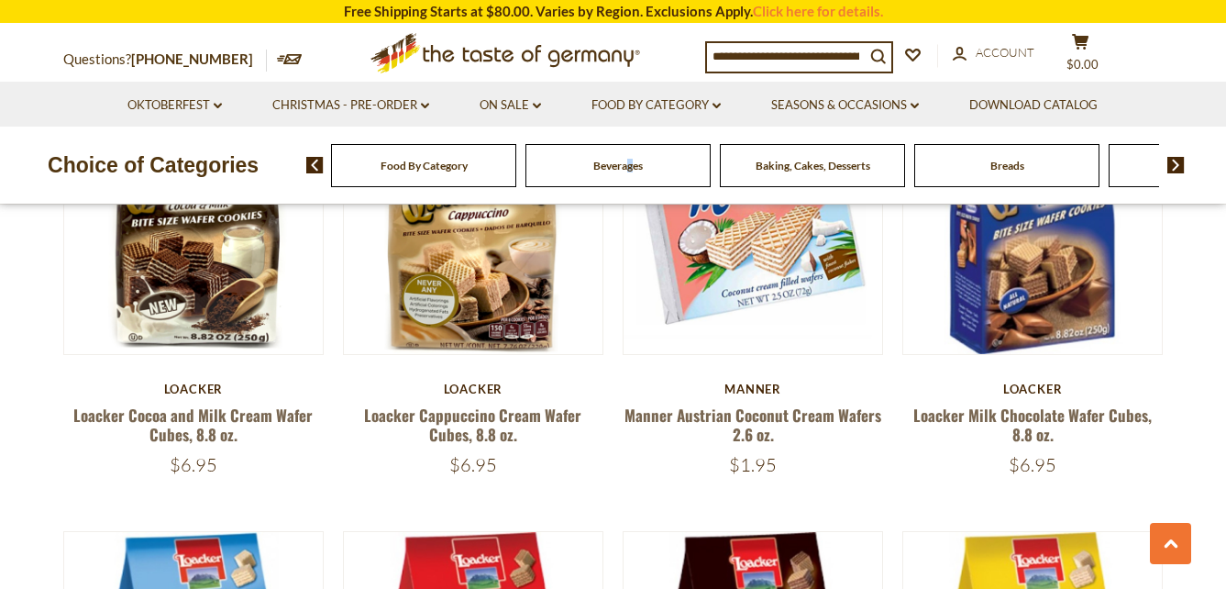
click at [631, 181] on div "Beverages" at bounding box center [617, 165] width 185 height 43
click at [614, 172] on span "Beverages" at bounding box center [618, 166] width 50 height 14
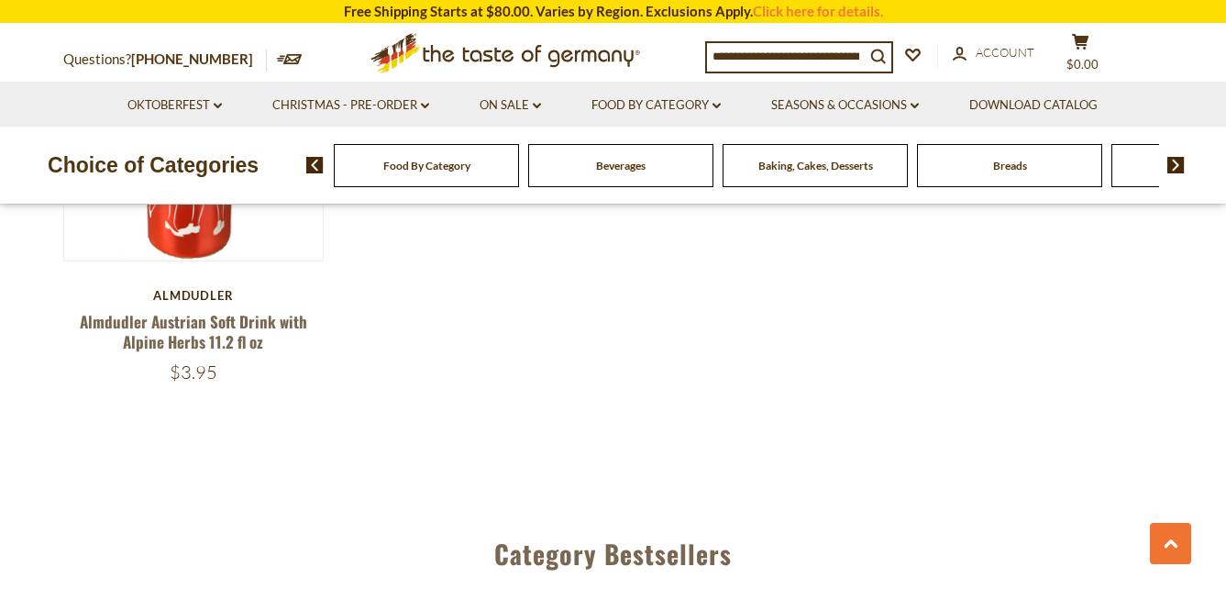
scroll to position [3760, 0]
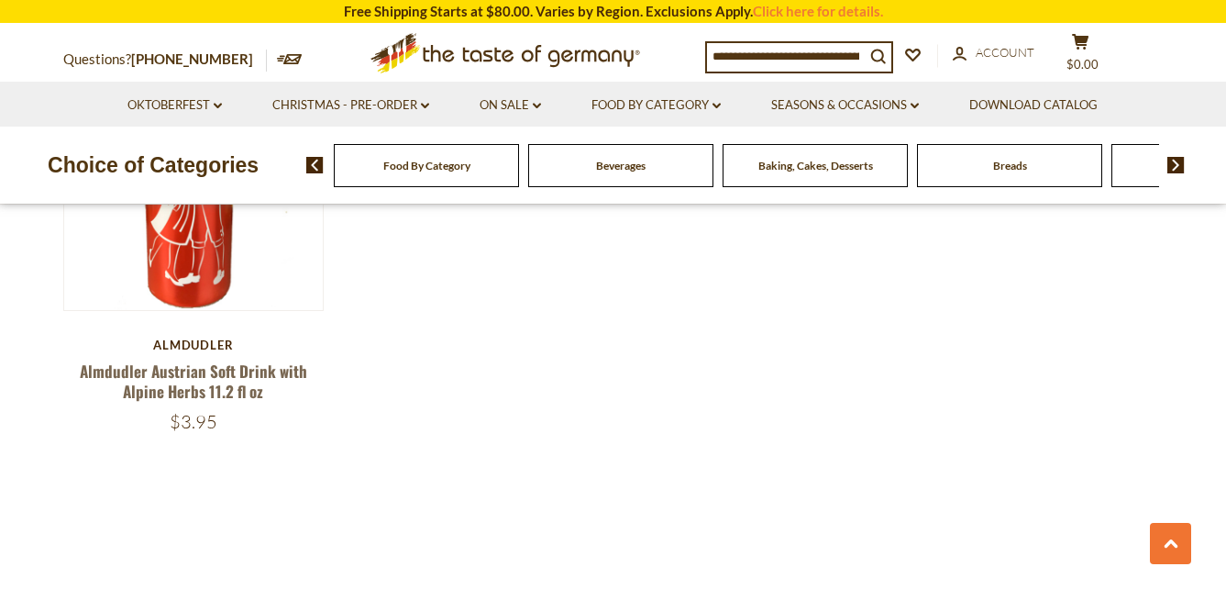
click at [1183, 166] on img at bounding box center [1175, 165] width 17 height 17
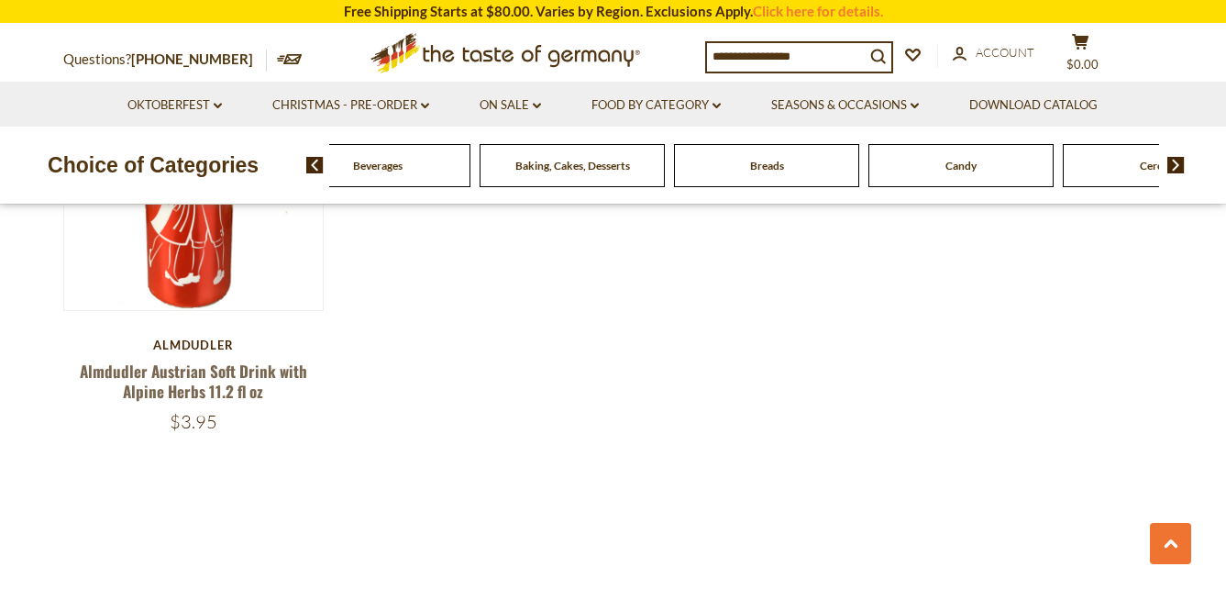
click at [954, 174] on div "Candy" at bounding box center [960, 165] width 185 height 43
click at [993, 170] on div "Candy" at bounding box center [960, 165] width 185 height 43
click at [959, 174] on div "Candy" at bounding box center [960, 165] width 185 height 43
click at [961, 178] on div "Candy" at bounding box center [962, 165] width 185 height 43
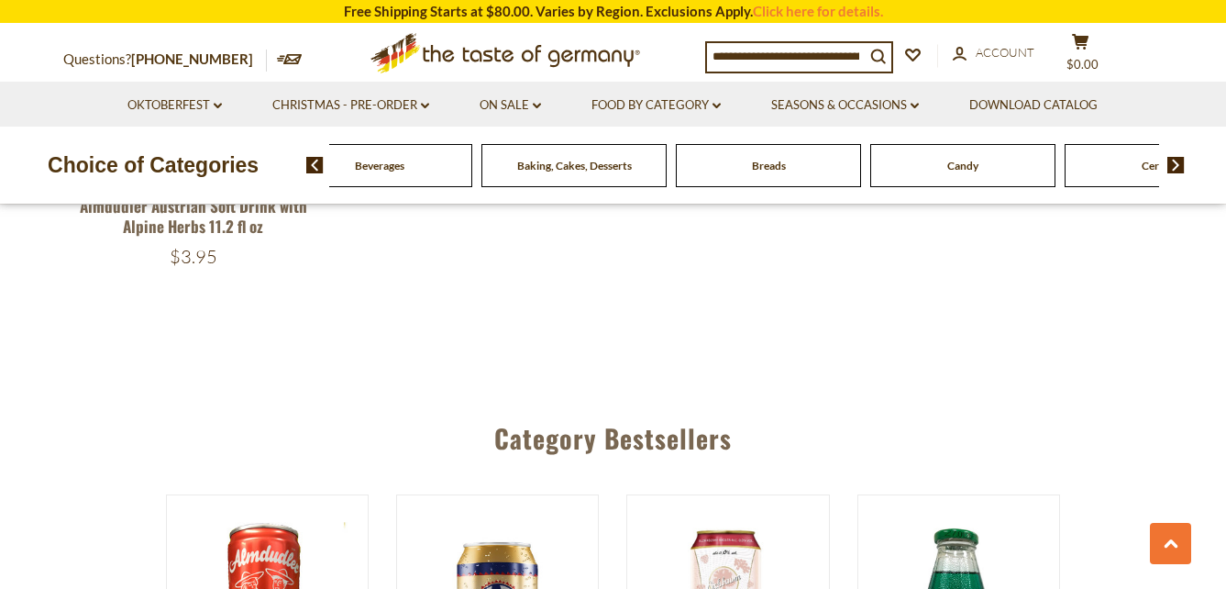
scroll to position [3943, 0]
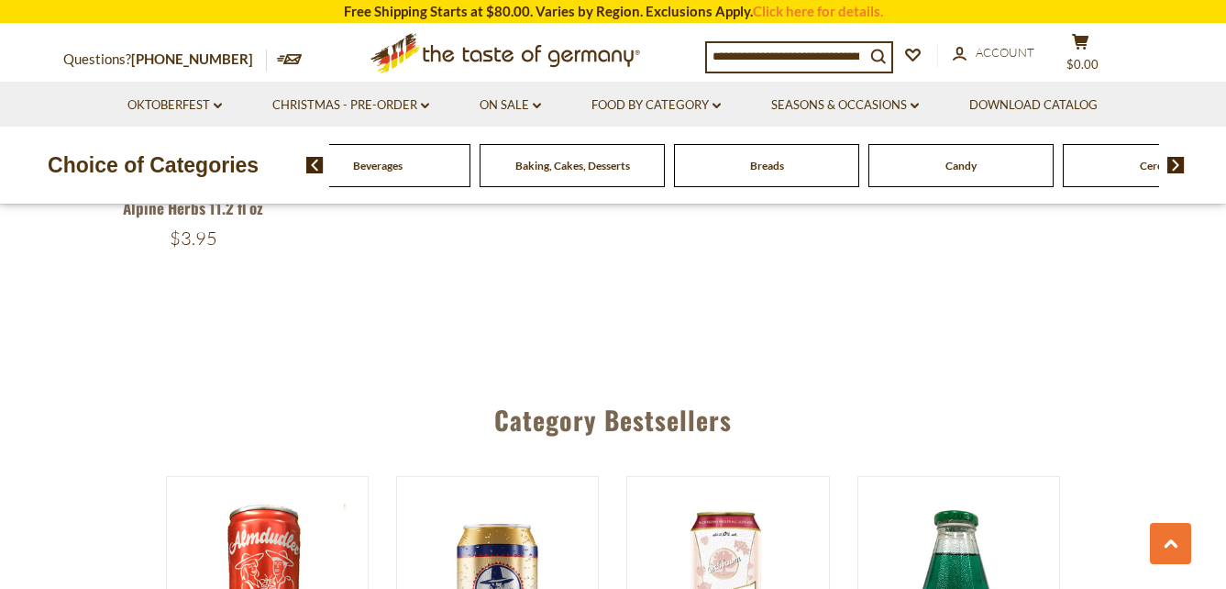
click at [985, 169] on div "Candy" at bounding box center [960, 165] width 185 height 43
click at [898, 175] on div "Candy" at bounding box center [960, 165] width 185 height 43
click at [908, 170] on div "Candy" at bounding box center [960, 165] width 185 height 43
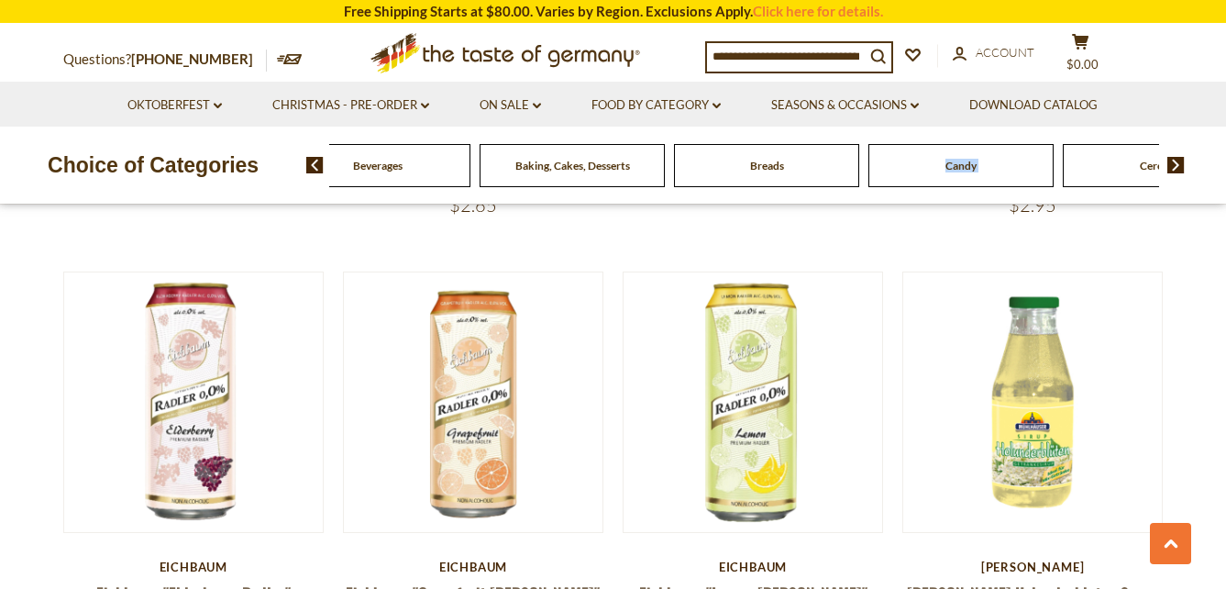
scroll to position [866, 0]
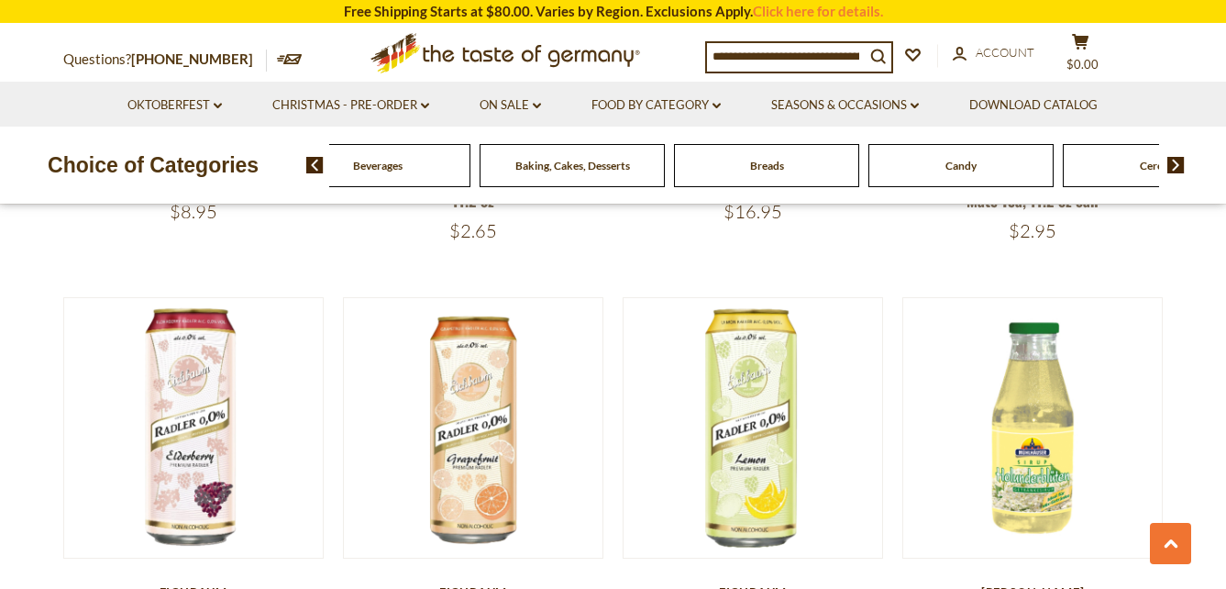
click at [550, 179] on div "Baking, Cakes, Desserts" at bounding box center [572, 165] width 185 height 43
click at [556, 170] on span "Baking, Cakes, Desserts" at bounding box center [572, 166] width 115 height 14
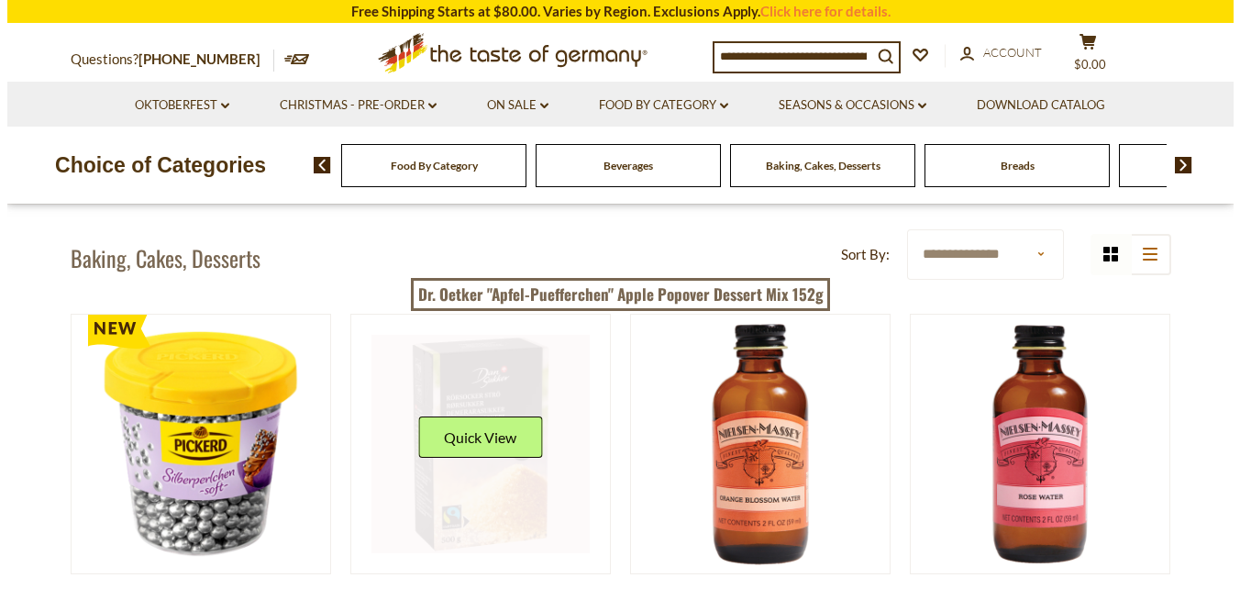
scroll to position [367, 0]
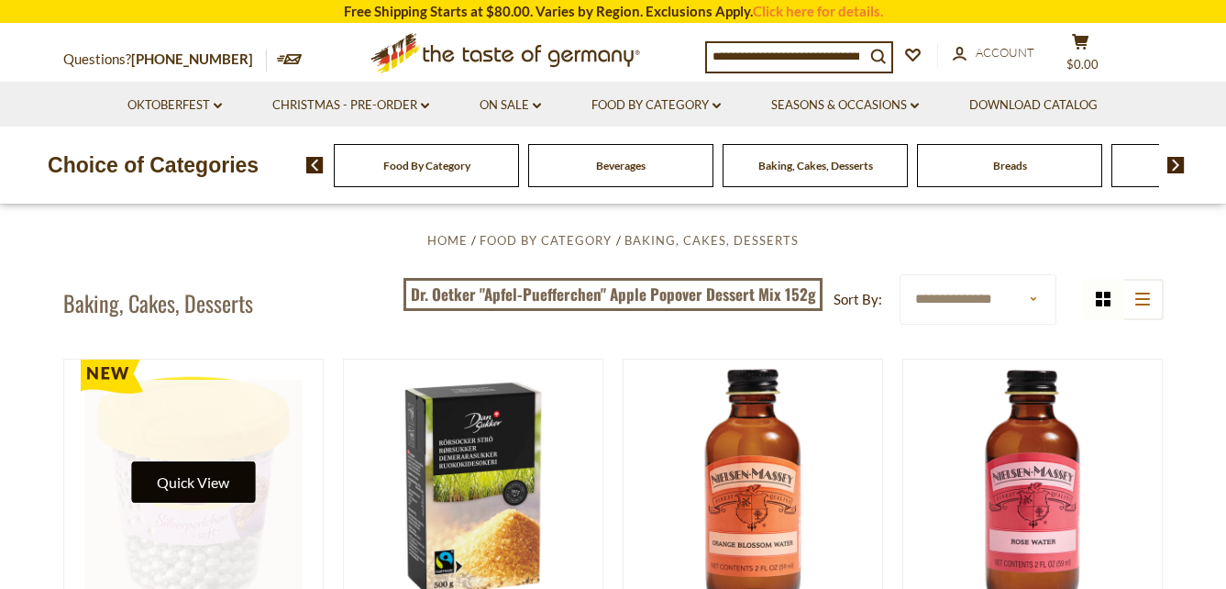
click at [204, 478] on button "Quick View" at bounding box center [193, 481] width 124 height 41
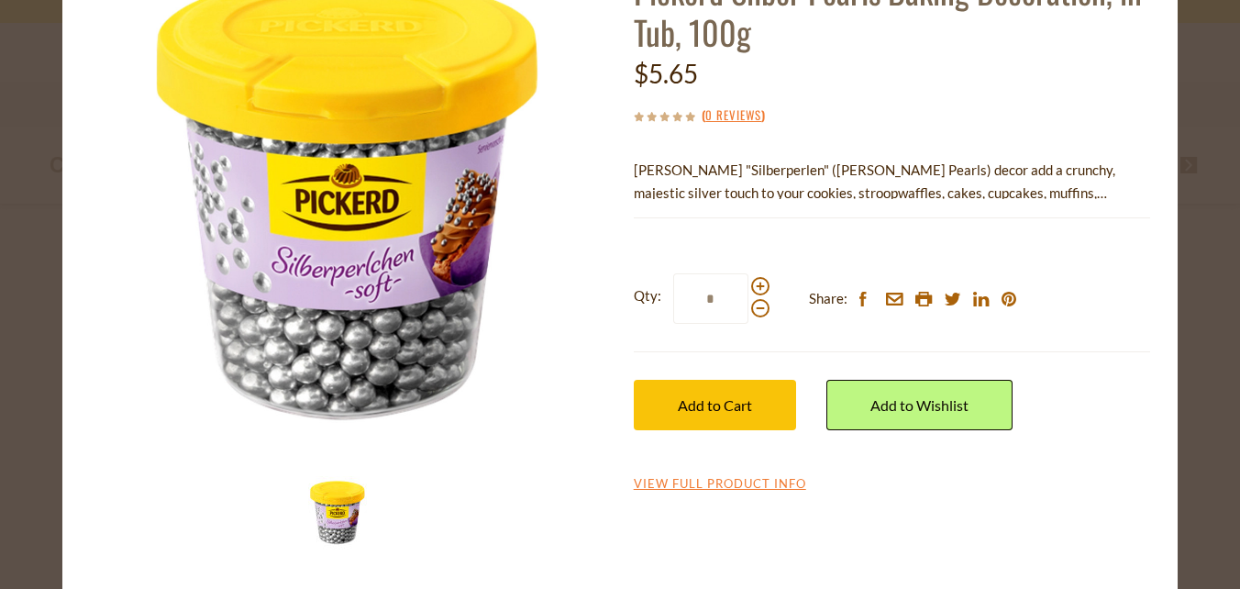
scroll to position [149, 0]
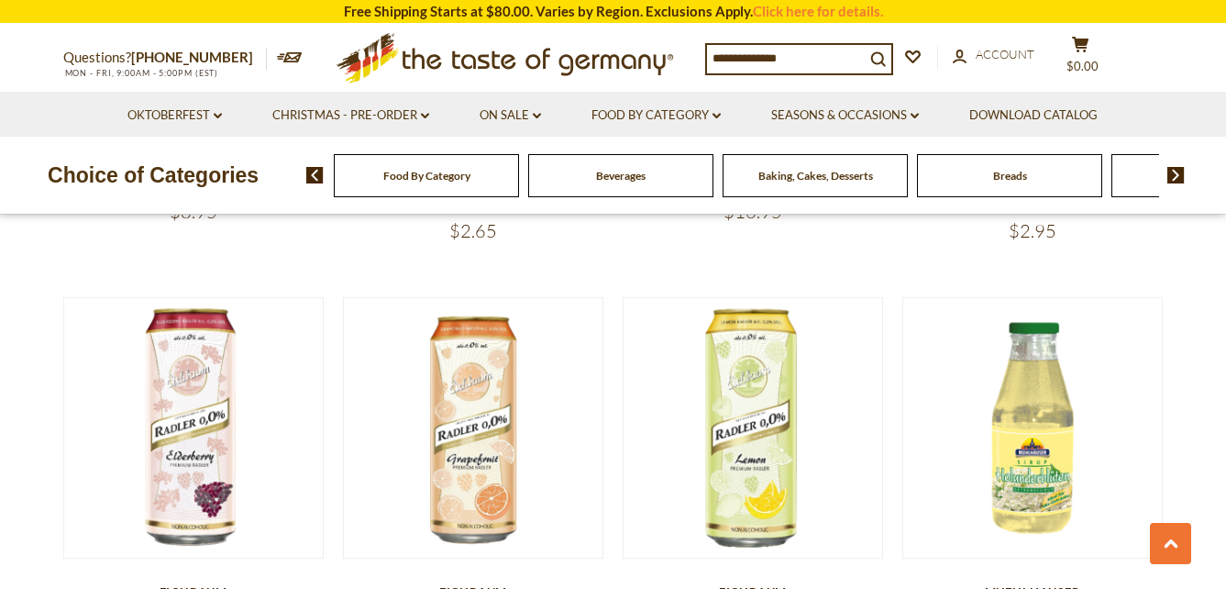
click at [1167, 168] on img at bounding box center [1175, 175] width 17 height 17
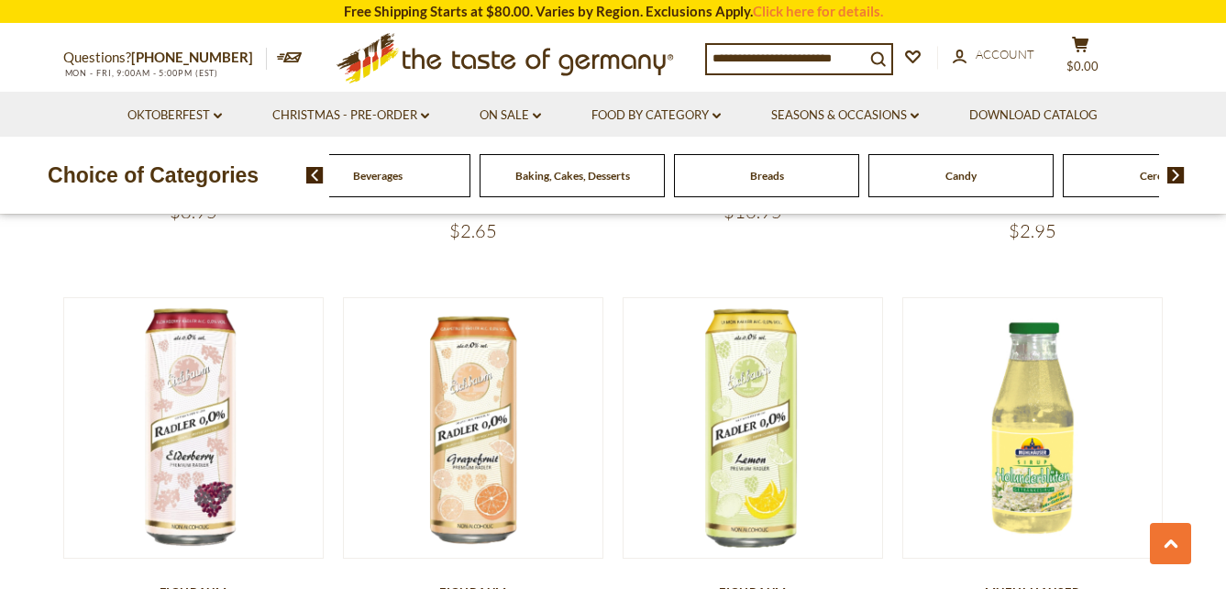
click at [1168, 166] on div "Food By Category Beverages Baking, Cakes, Desserts Breads Candy Cereal Cookies …" at bounding box center [766, 175] width 920 height 44
click at [1174, 174] on img at bounding box center [1175, 175] width 17 height 17
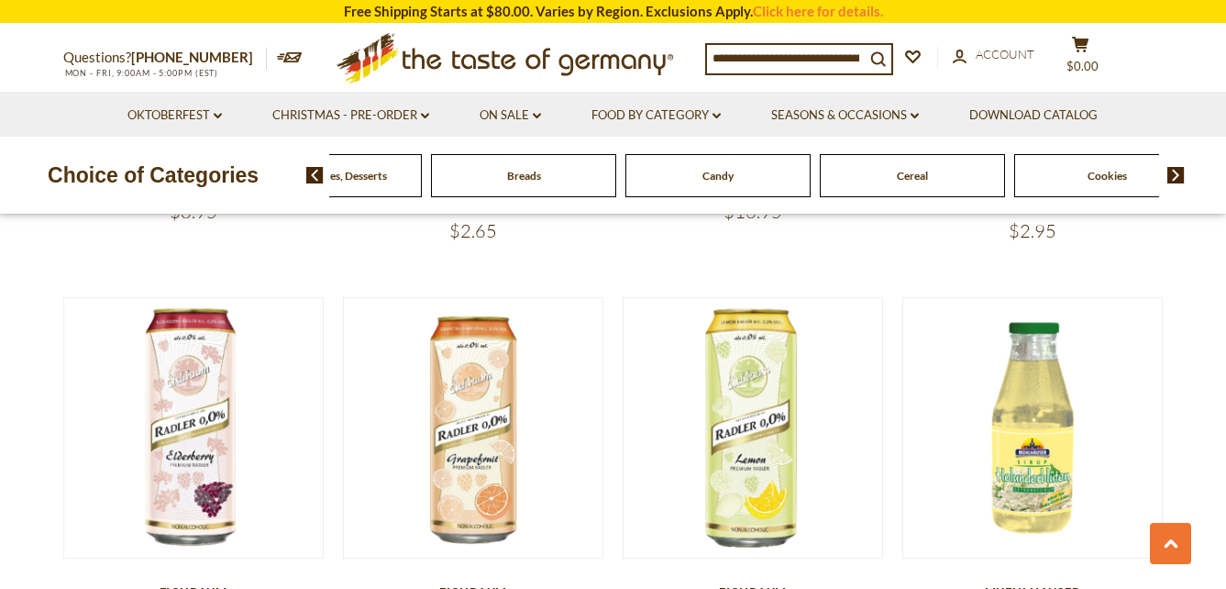
click at [1176, 174] on img at bounding box center [1175, 175] width 17 height 17
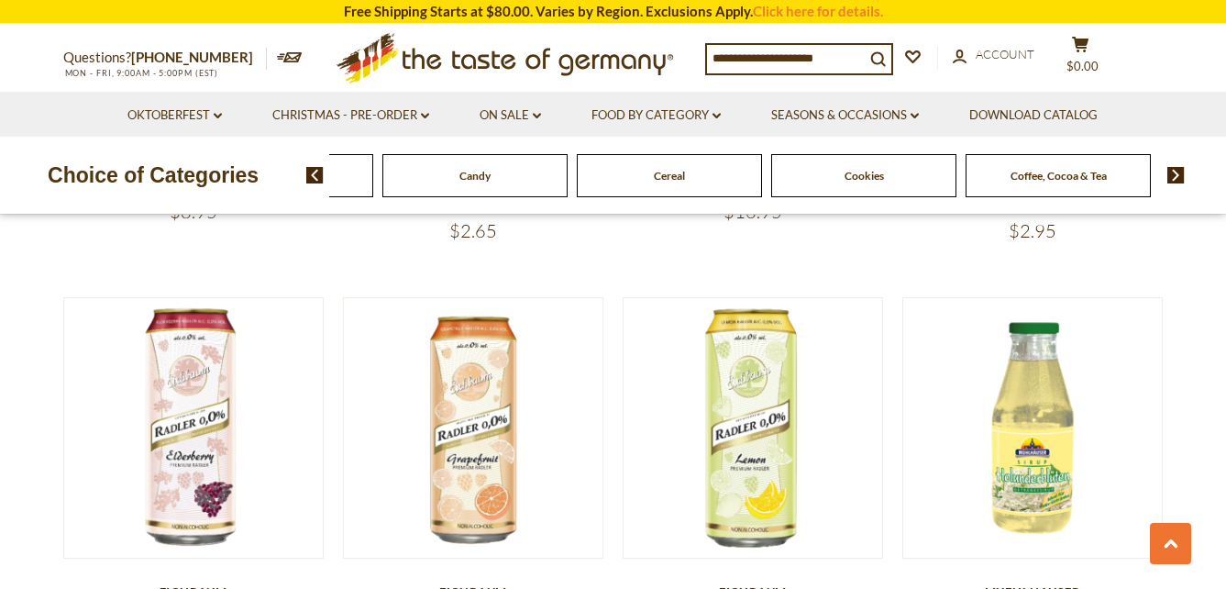
click at [1175, 169] on img at bounding box center [1175, 175] width 17 height 17
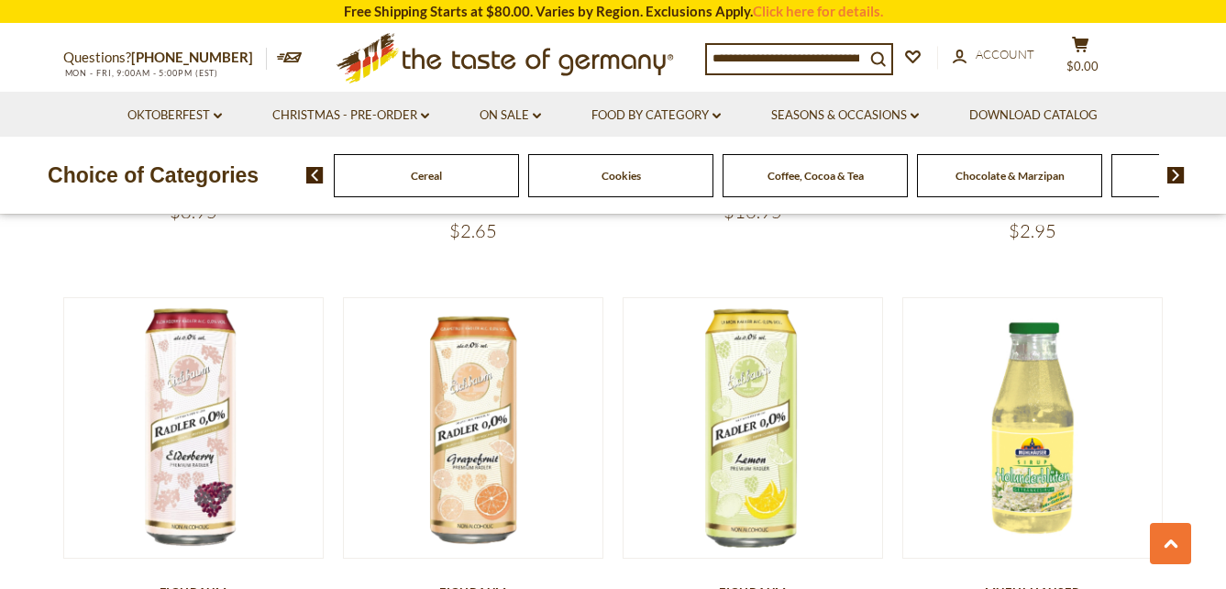
click at [1172, 171] on img at bounding box center [1175, 175] width 17 height 17
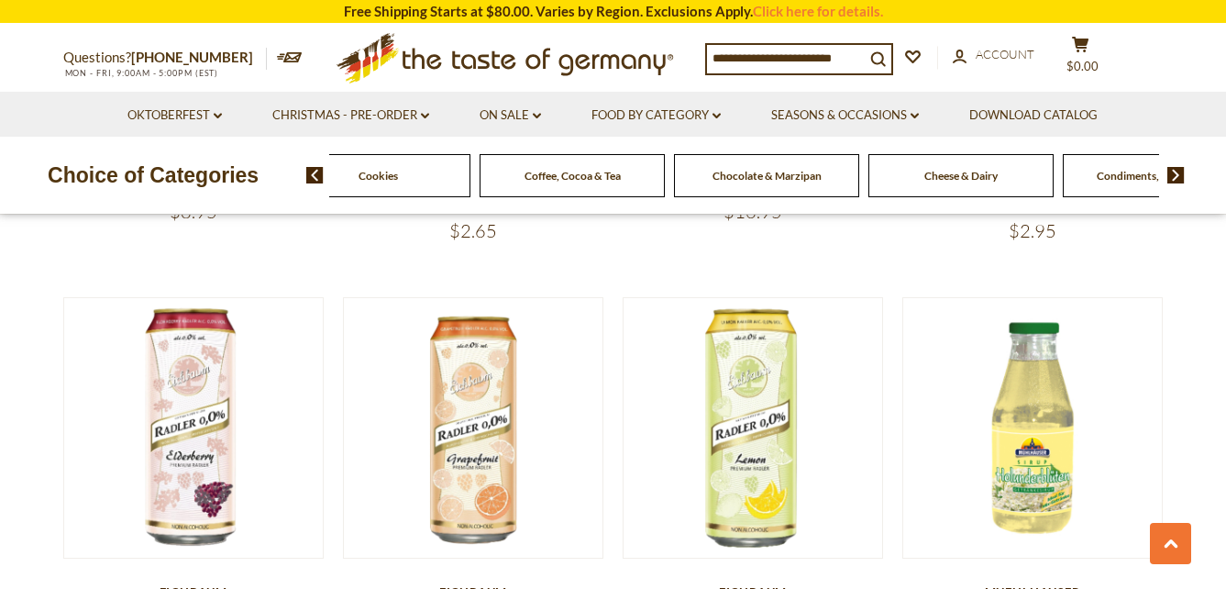
click at [824, 180] on div "Chocolate & Marzipan" at bounding box center [766, 175] width 185 height 43
click at [773, 177] on span "Chocolate & Marzipan" at bounding box center [766, 176] width 109 height 14
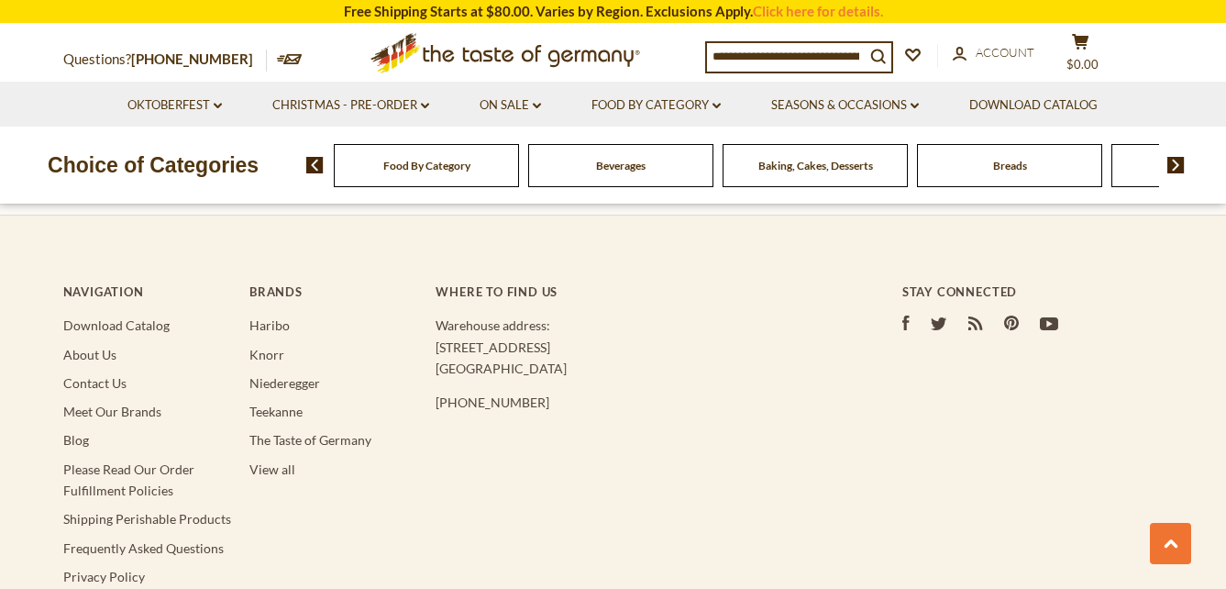
scroll to position [5594, 0]
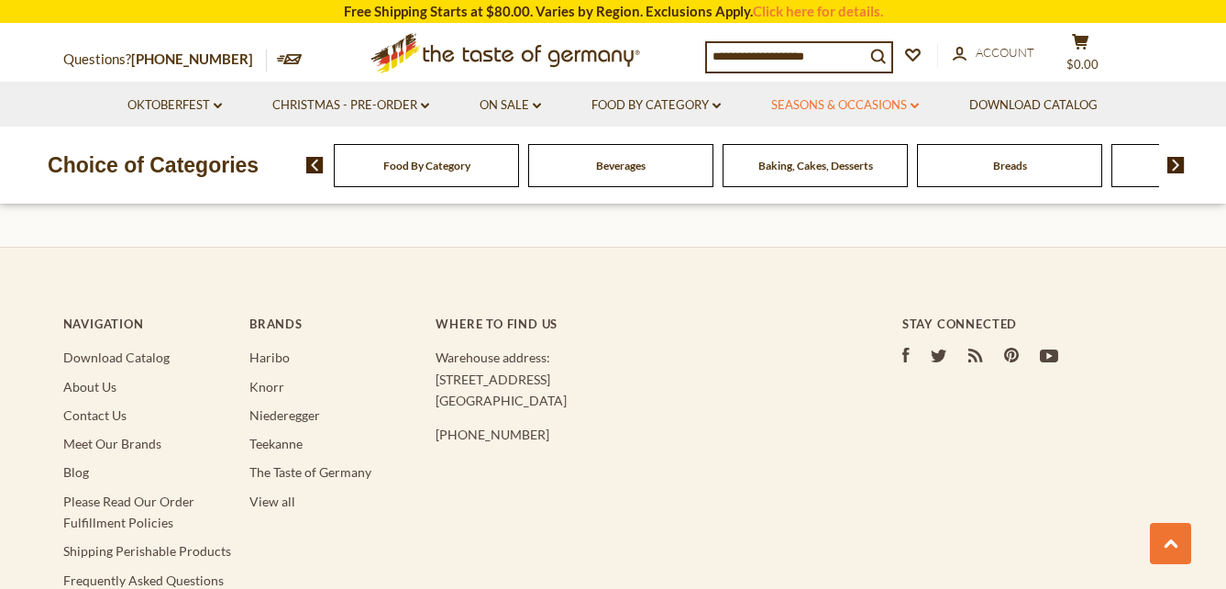
click at [859, 104] on link "Seasons & Occasions dropdown_arrow" at bounding box center [845, 105] width 148 height 20
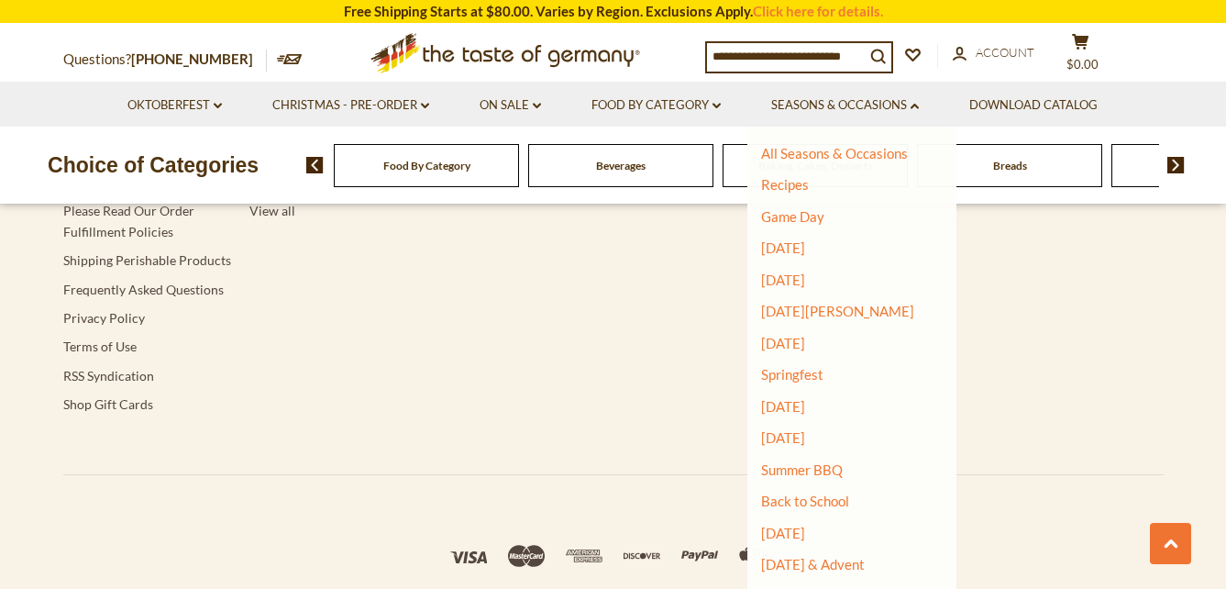
scroll to position [5766, 0]
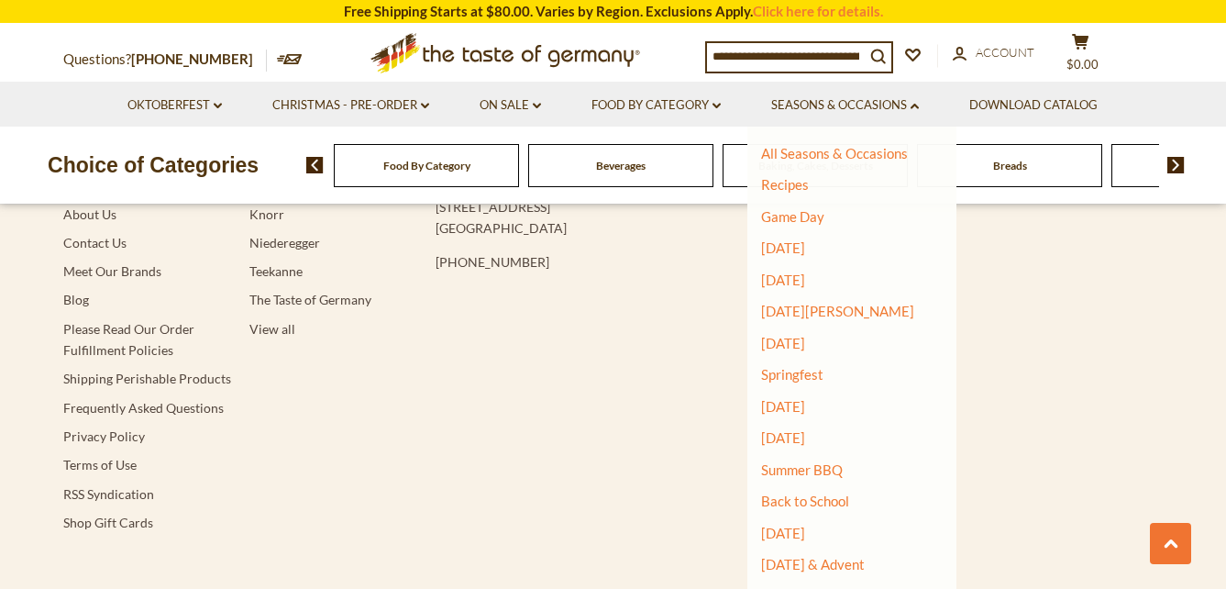
click at [790, 333] on ul "All Seasons & Occasions Recipes Game Day Valentine's Day Karneval St. Patrick's…" at bounding box center [845, 423] width 168 height 556
click at [796, 344] on link "[DATE]" at bounding box center [783, 343] width 44 height 17
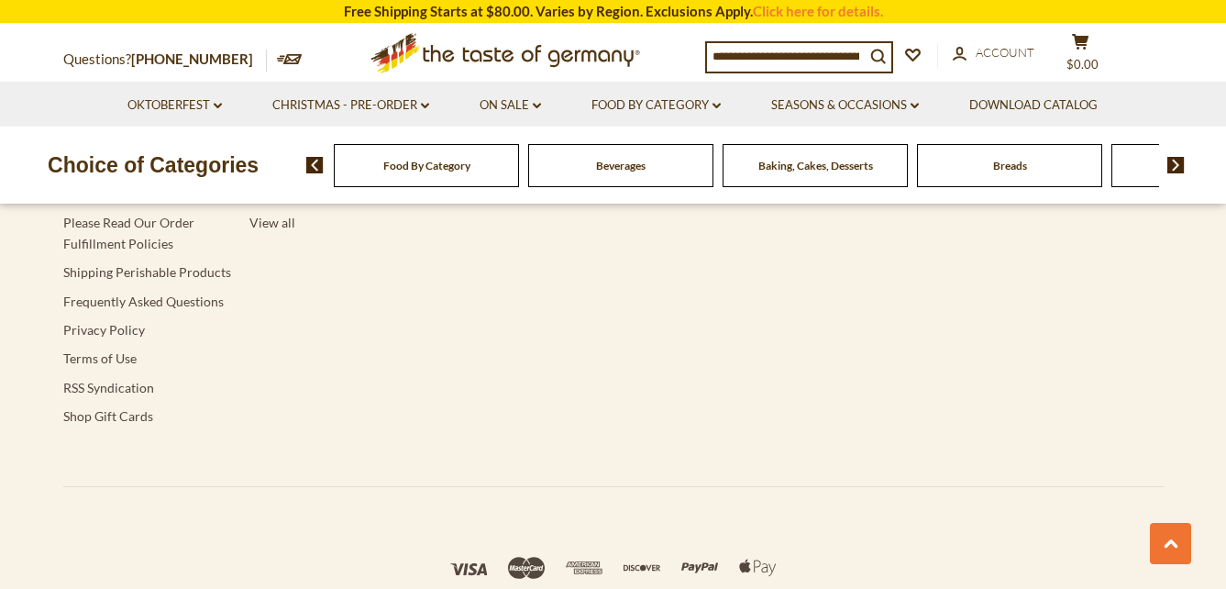
scroll to position [5953, 0]
